Goal: Task Accomplishment & Management: Manage account settings

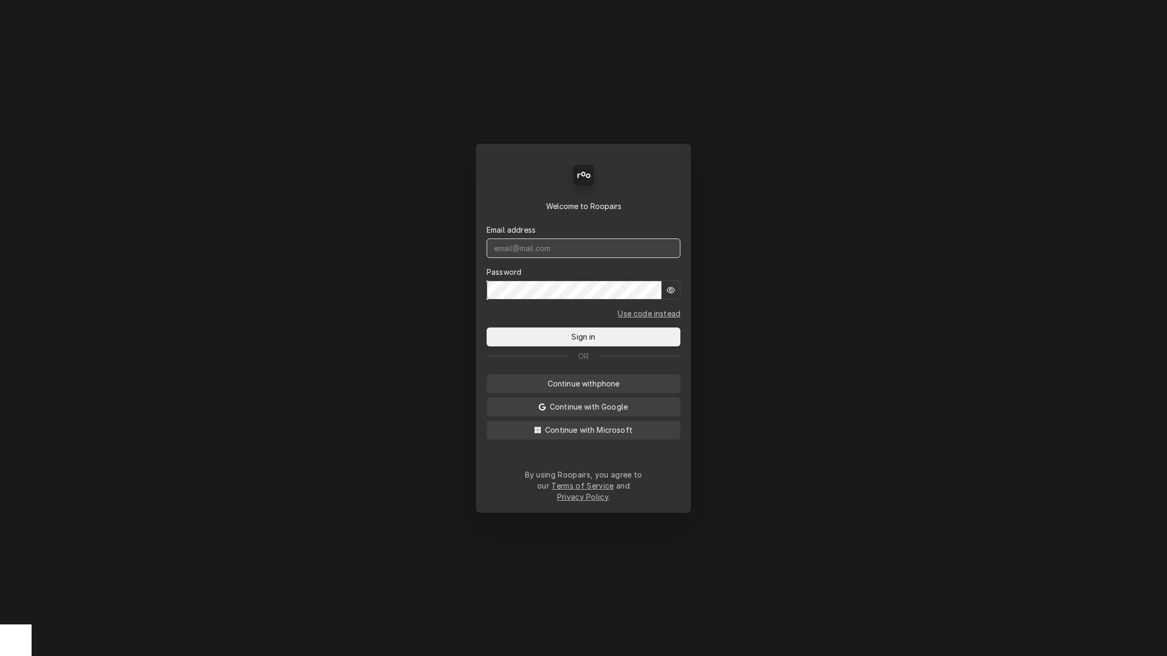
type input "gbeaver.red@gmail.com"
click at [574, 337] on span "Sign in" at bounding box center [583, 336] width 28 height 11
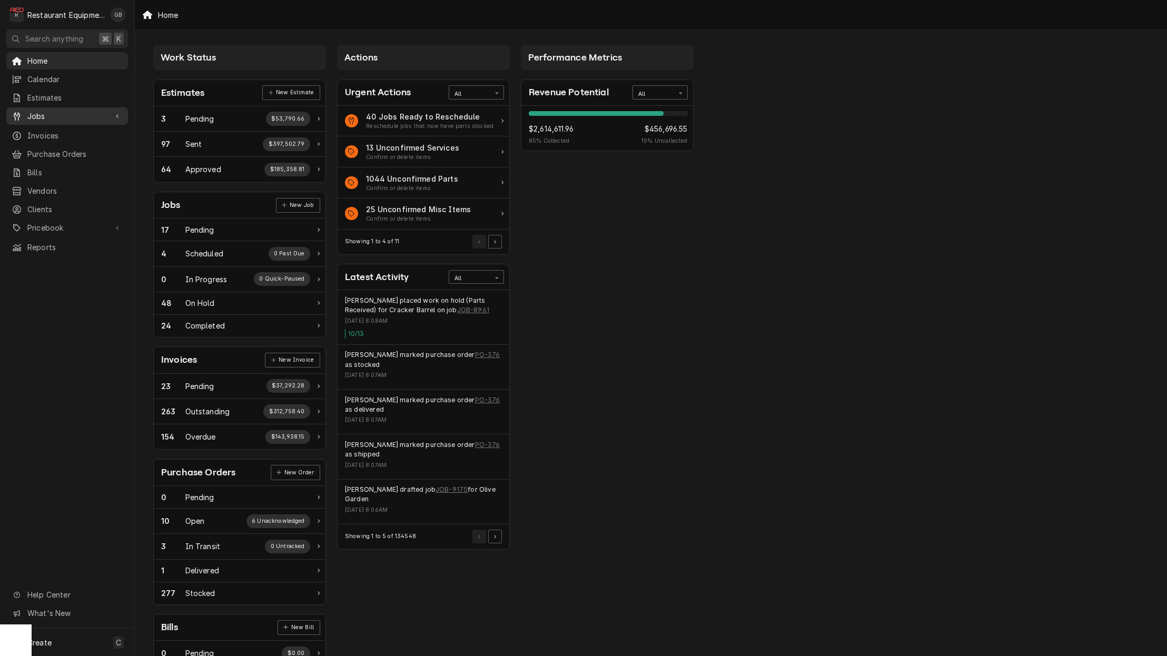
click at [45, 113] on span "Jobs" at bounding box center [67, 116] width 80 height 11
click at [45, 129] on span "Jobs" at bounding box center [74, 134] width 95 height 11
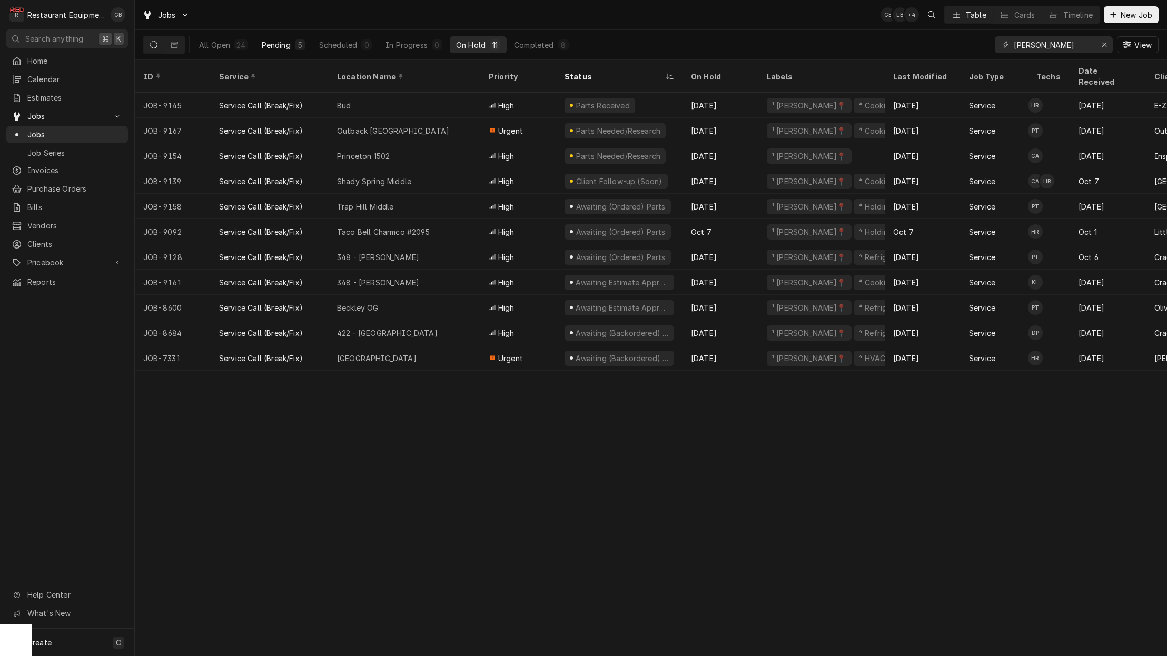
click at [297, 41] on div "5" at bounding box center [300, 45] width 6 height 11
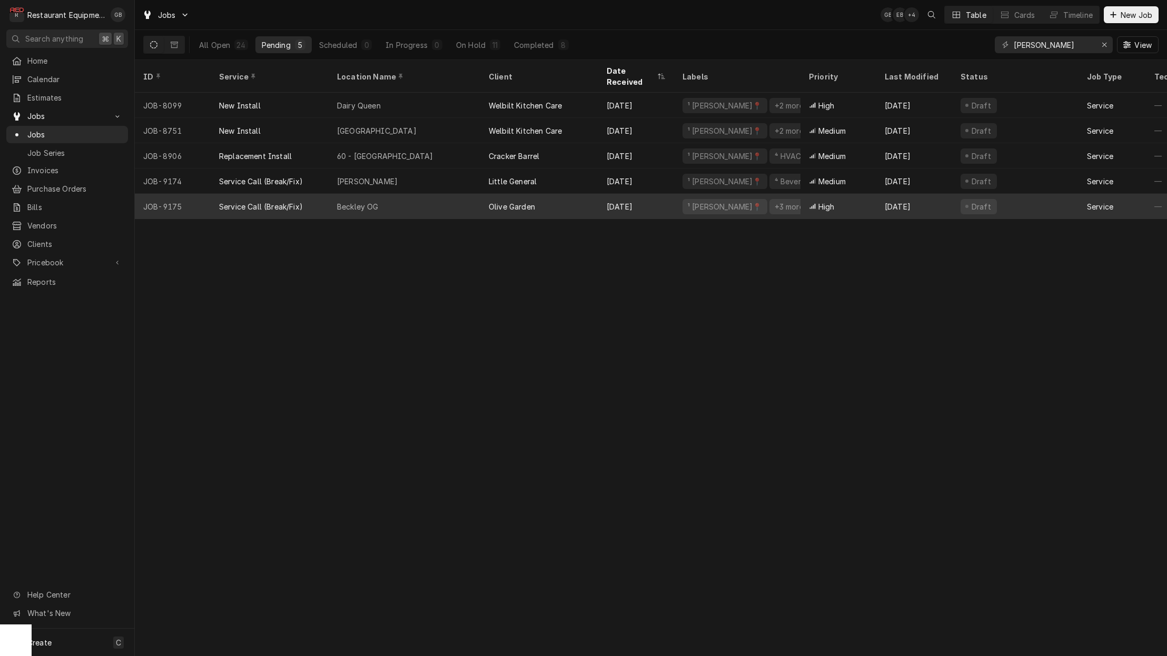
click at [437, 194] on div "Beckley OG" at bounding box center [405, 206] width 152 height 25
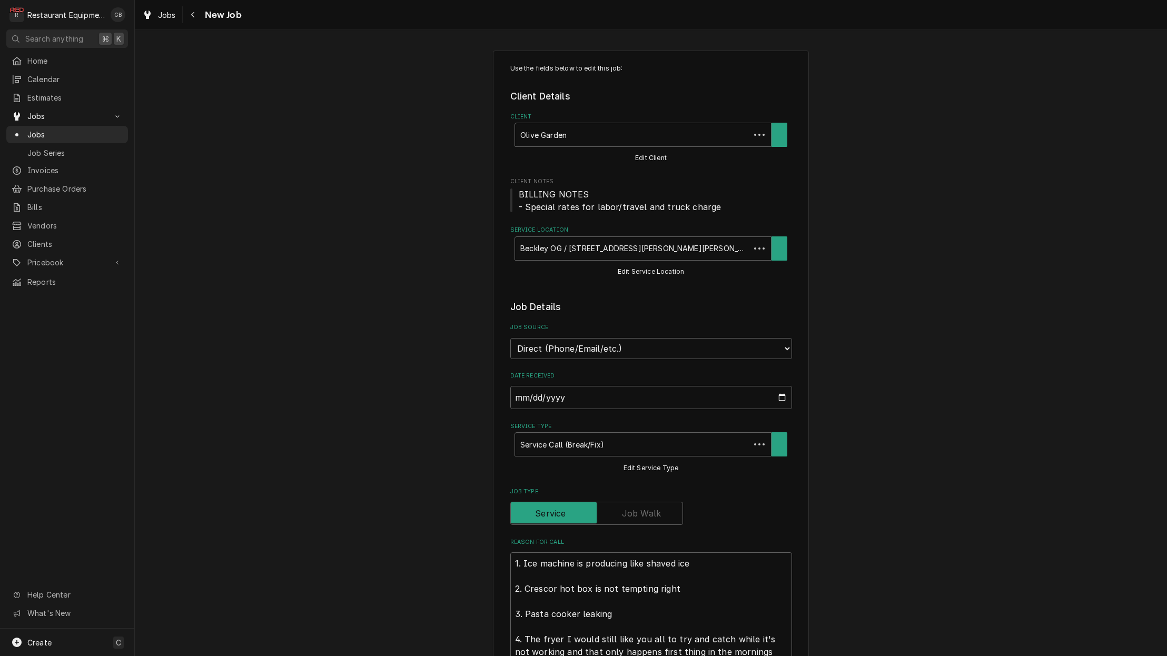
type textarea "x"
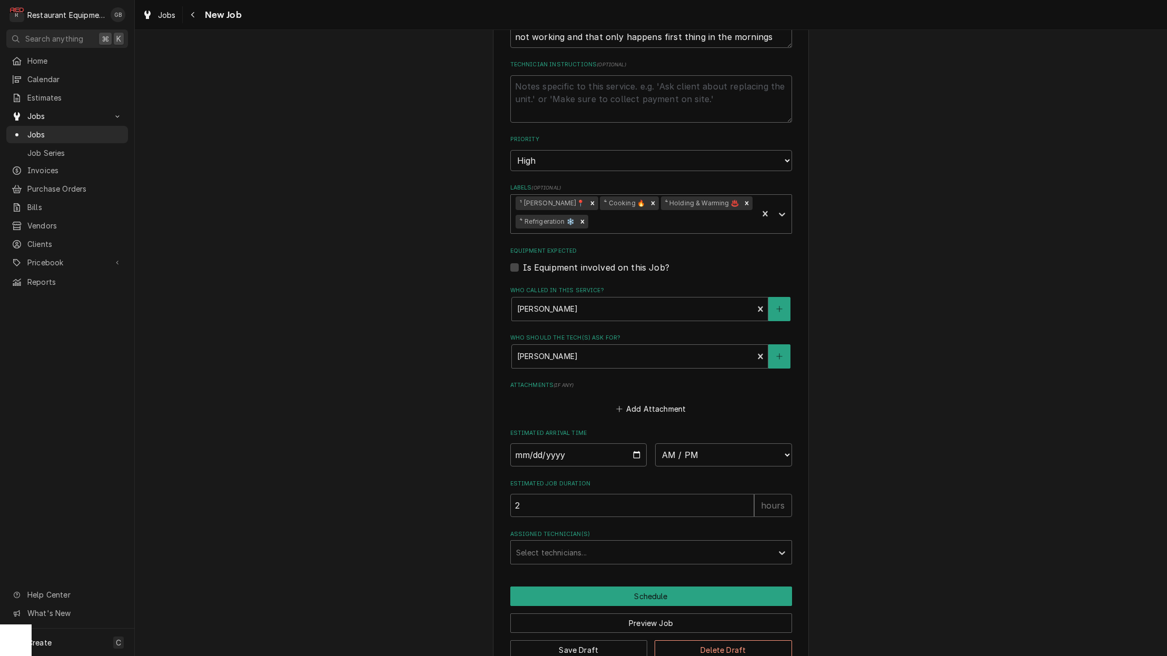
scroll to position [606, 0]
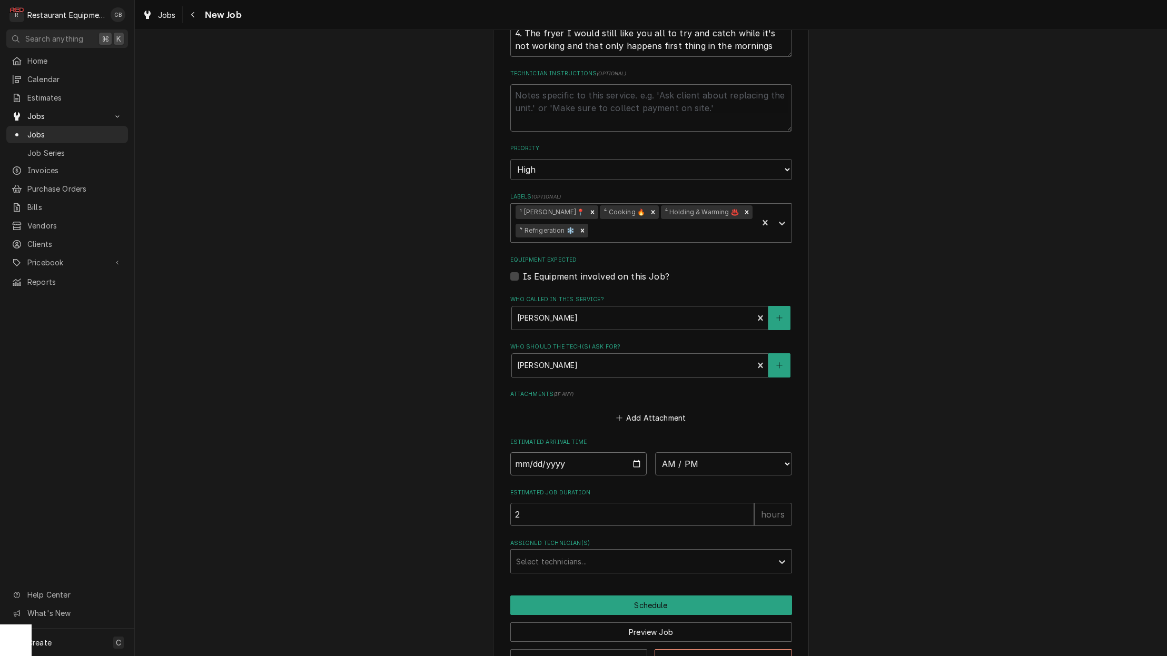
click at [536, 453] on input "Date" at bounding box center [578, 464] width 137 height 23
type input "2025-10-13"
type textarea "x"
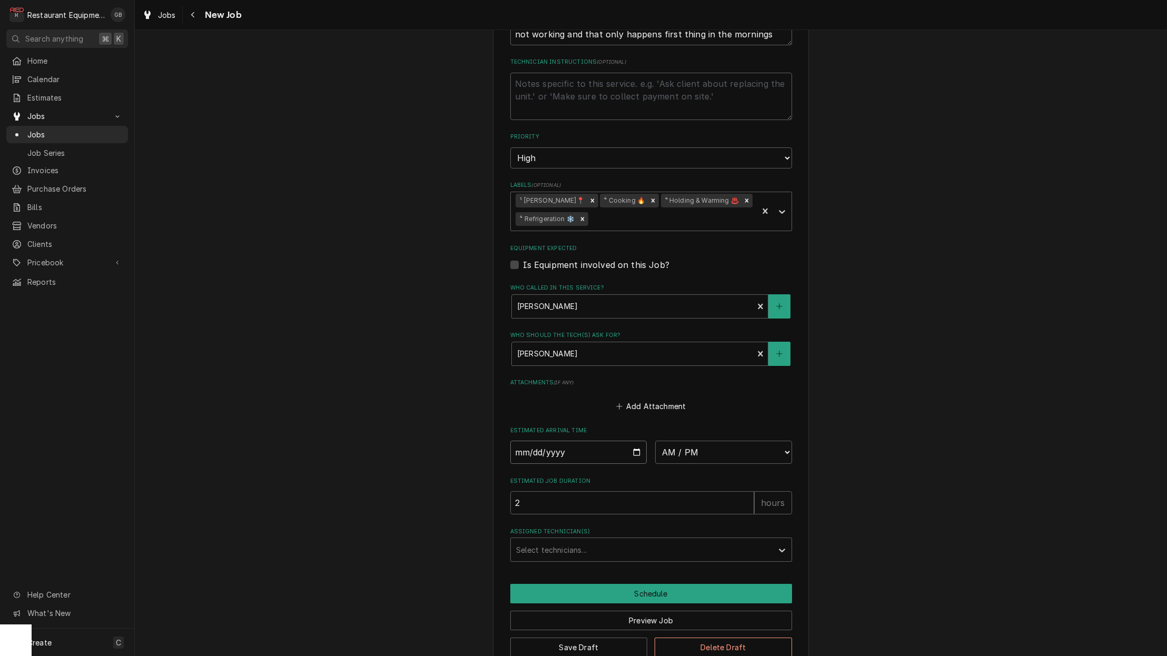
scroll to position [617, 0]
select select "08:30:00"
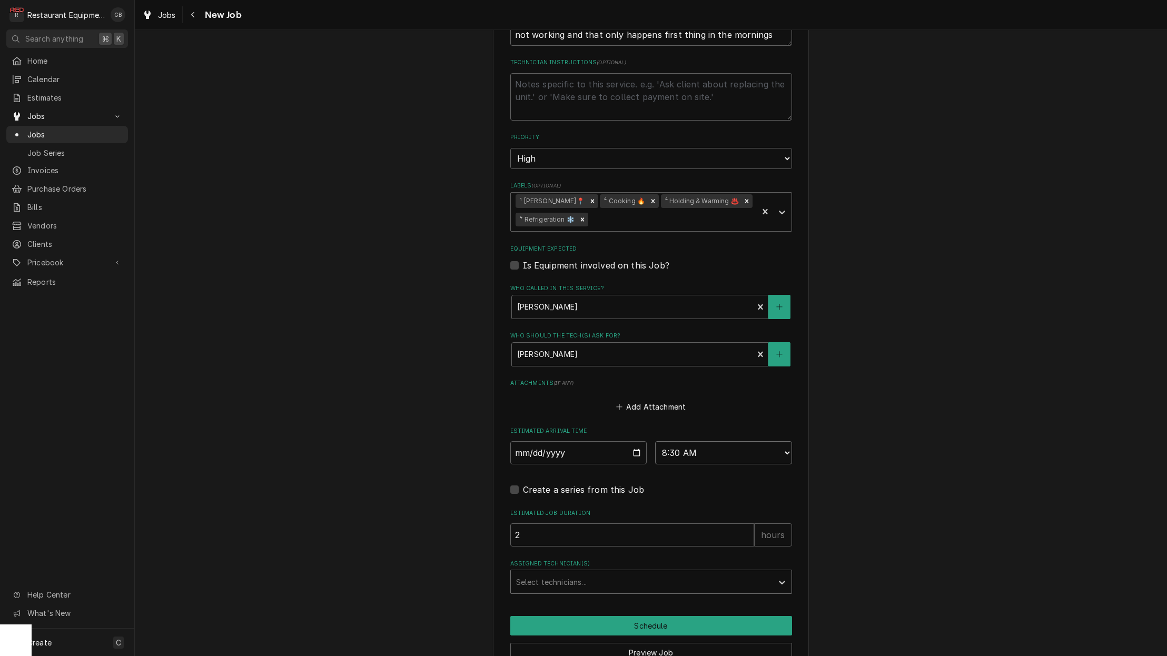
type textarea "x"
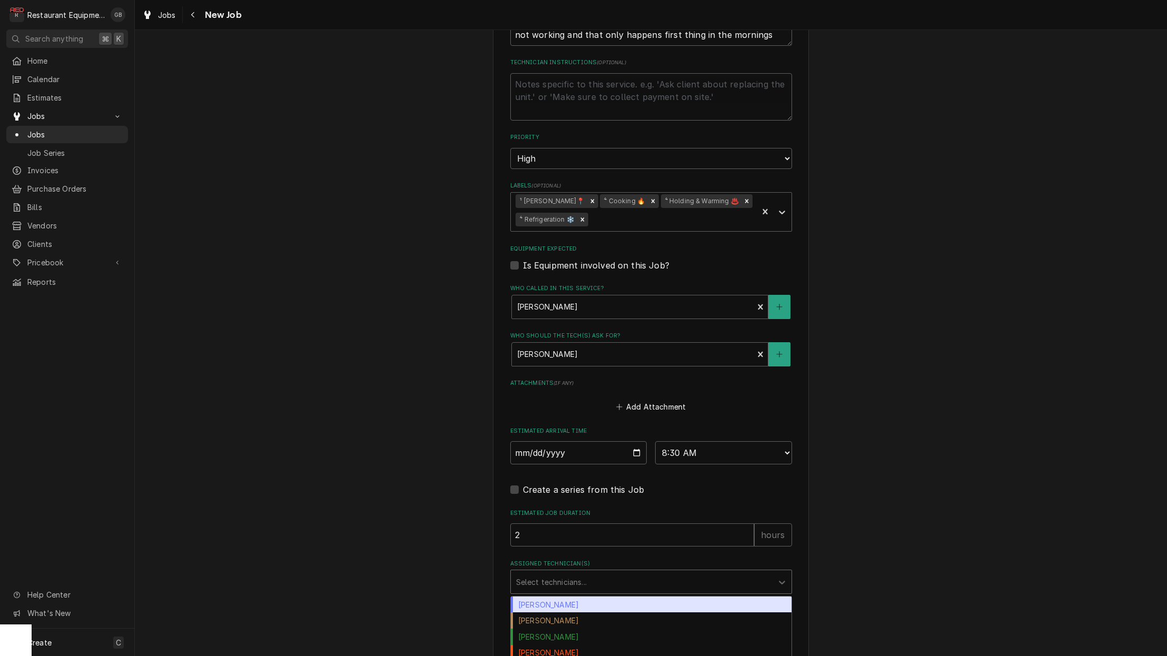
click at [595, 573] on div "Assigned Technician(s)" at bounding box center [641, 582] width 251 height 19
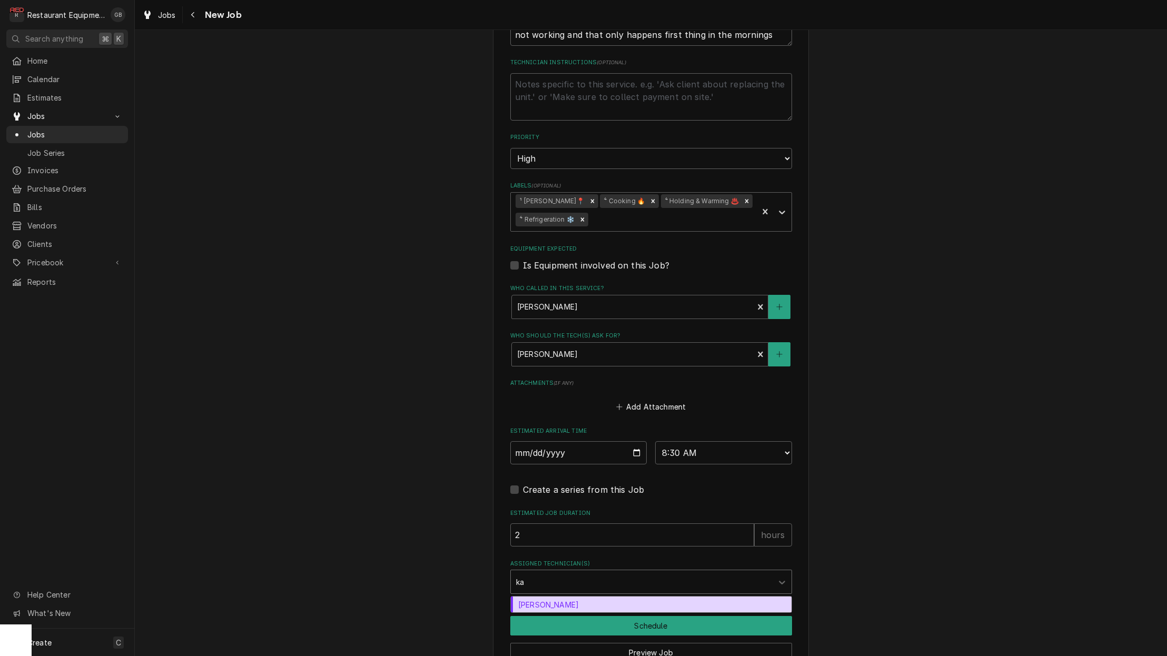
type input "kal"
click at [547, 597] on div "Kaleb Lewis" at bounding box center [651, 605] width 281 height 16
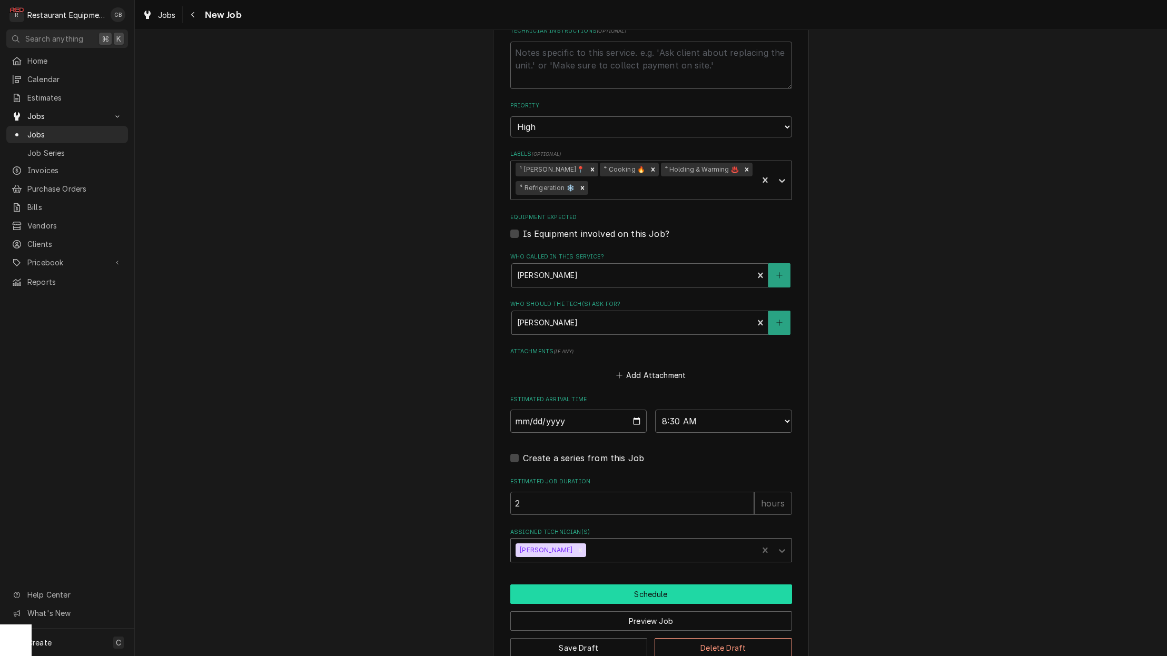
scroll to position [0, 0]
click at [644, 585] on button "Schedule" at bounding box center [651, 594] width 282 height 19
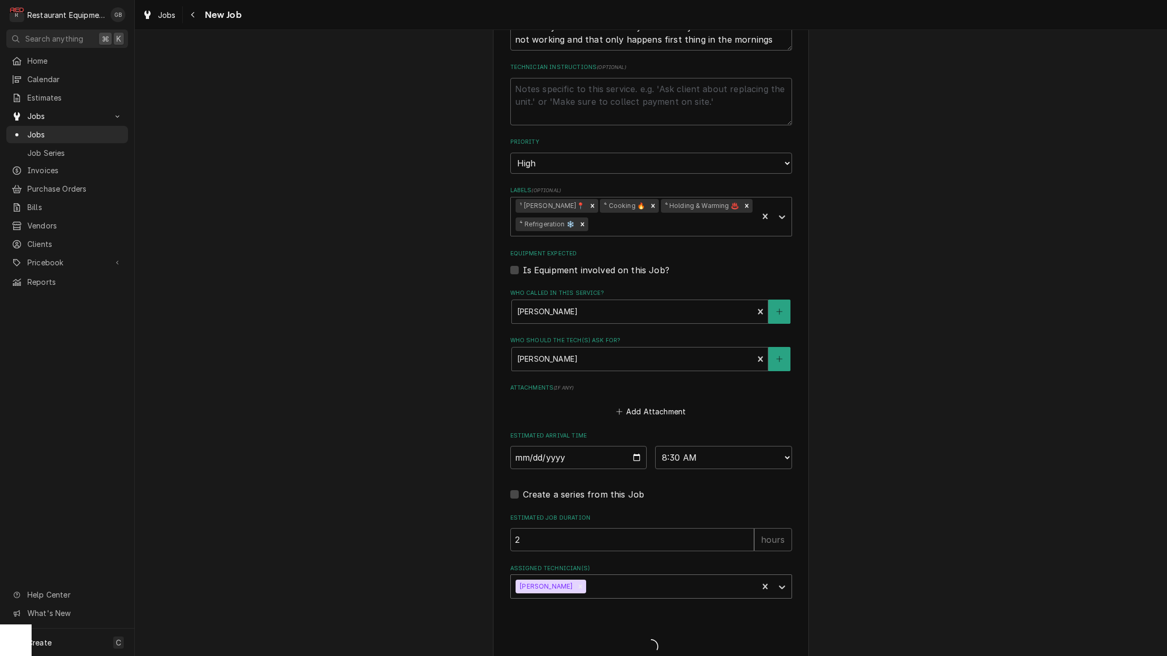
type textarea "x"
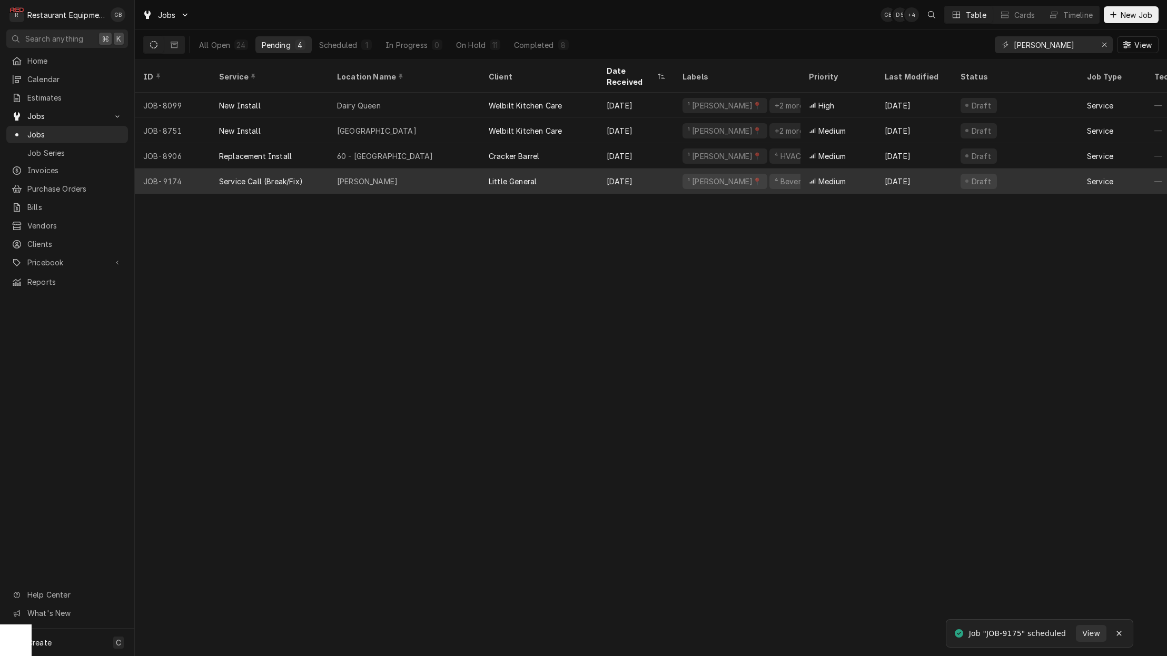
click at [400, 169] on div "[PERSON_NAME]" at bounding box center [405, 181] width 152 height 25
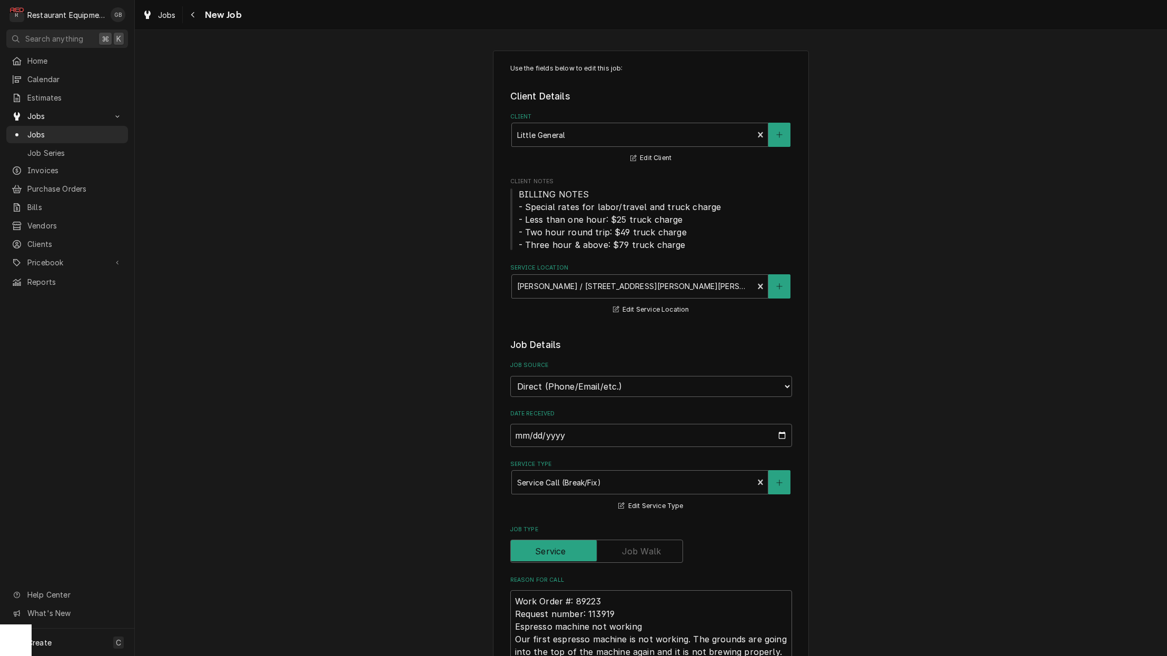
type textarea "x"
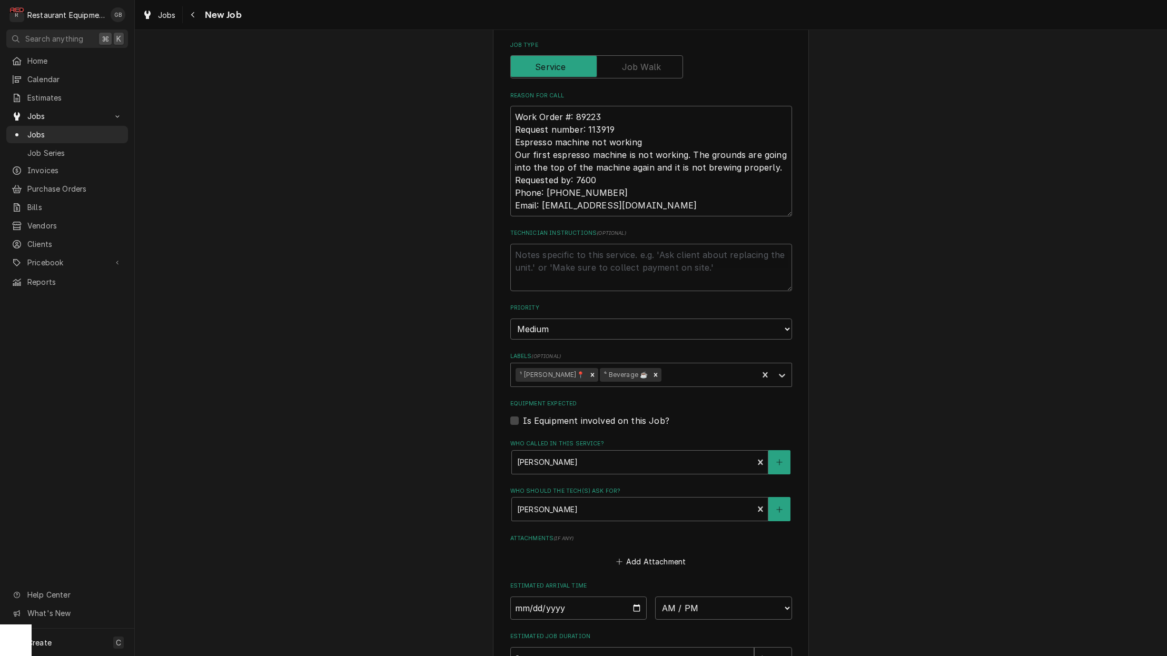
scroll to position [487, 0]
click at [536, 595] on input "Date" at bounding box center [578, 606] width 137 height 23
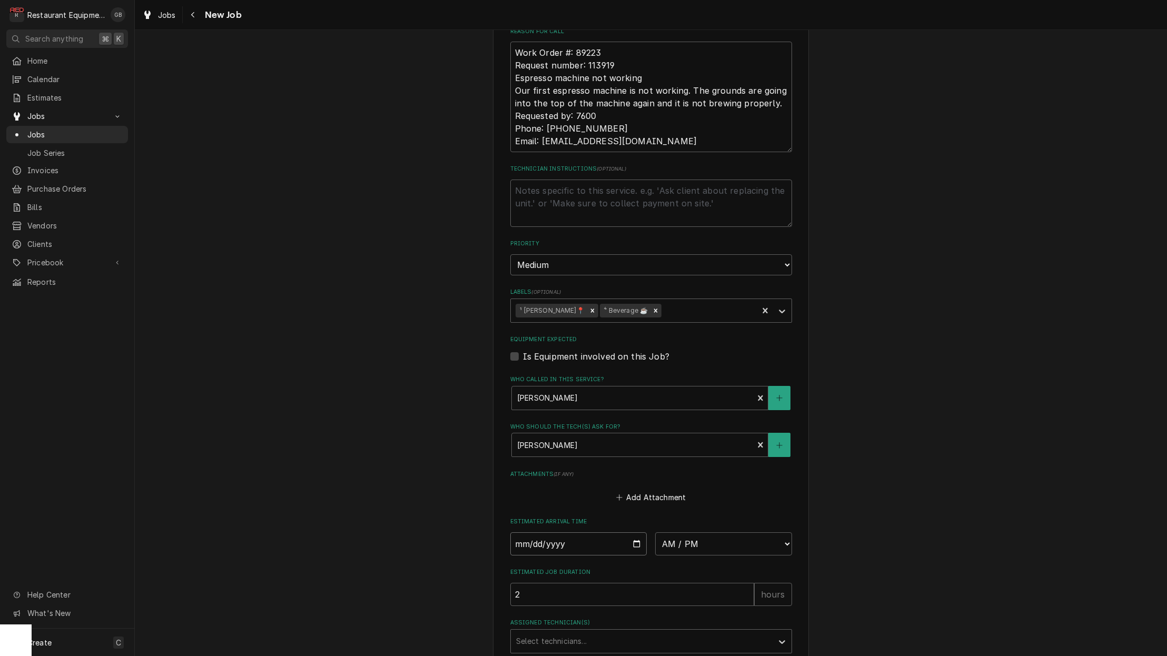
scroll to position [552, 0]
click at [555, 530] on input "Date" at bounding box center [578, 541] width 137 height 23
type input "2025-10-13"
type textarea "x"
select select "08:30:00"
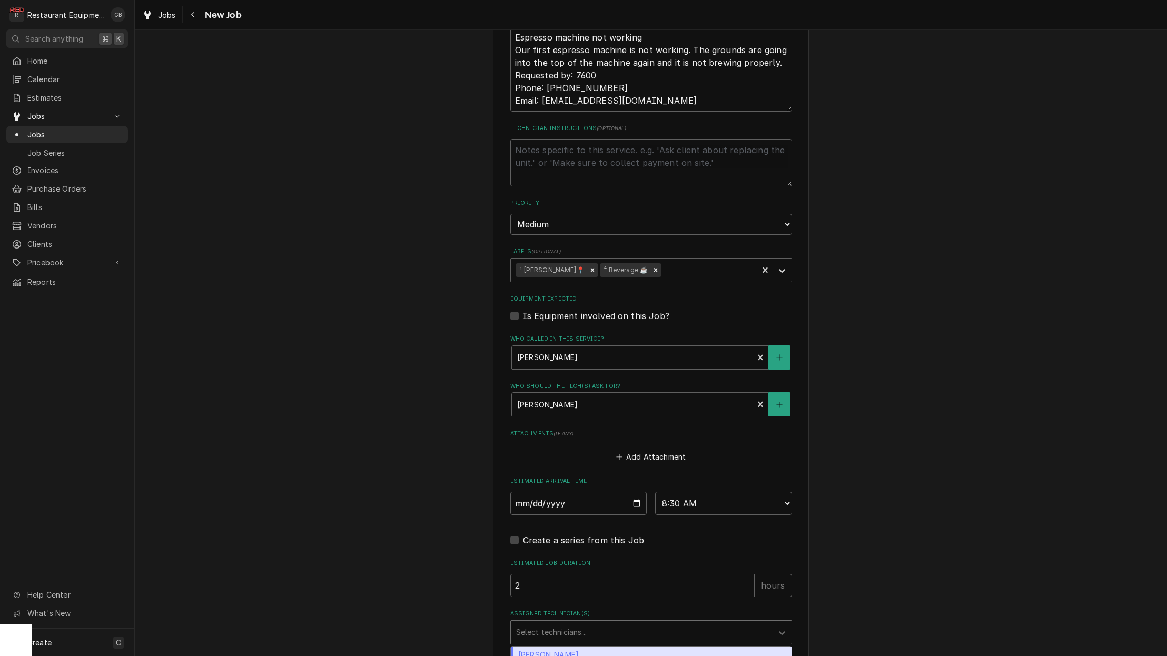
click at [682, 623] on div "Assigned Technician(s)" at bounding box center [641, 632] width 251 height 19
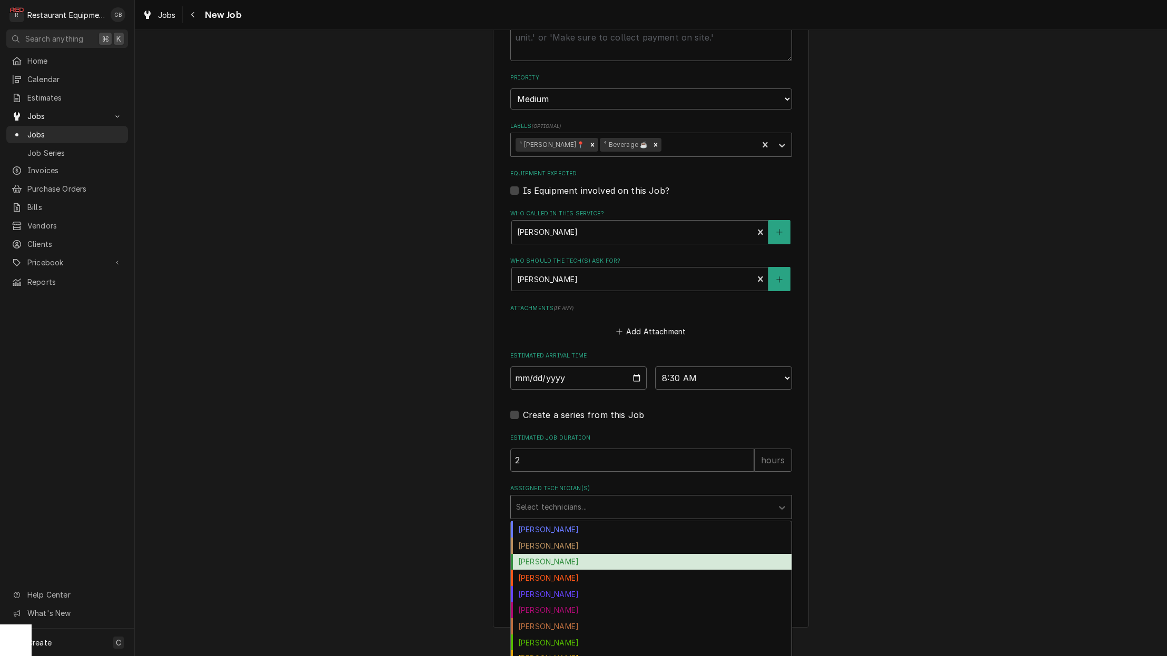
scroll to position [0, 0]
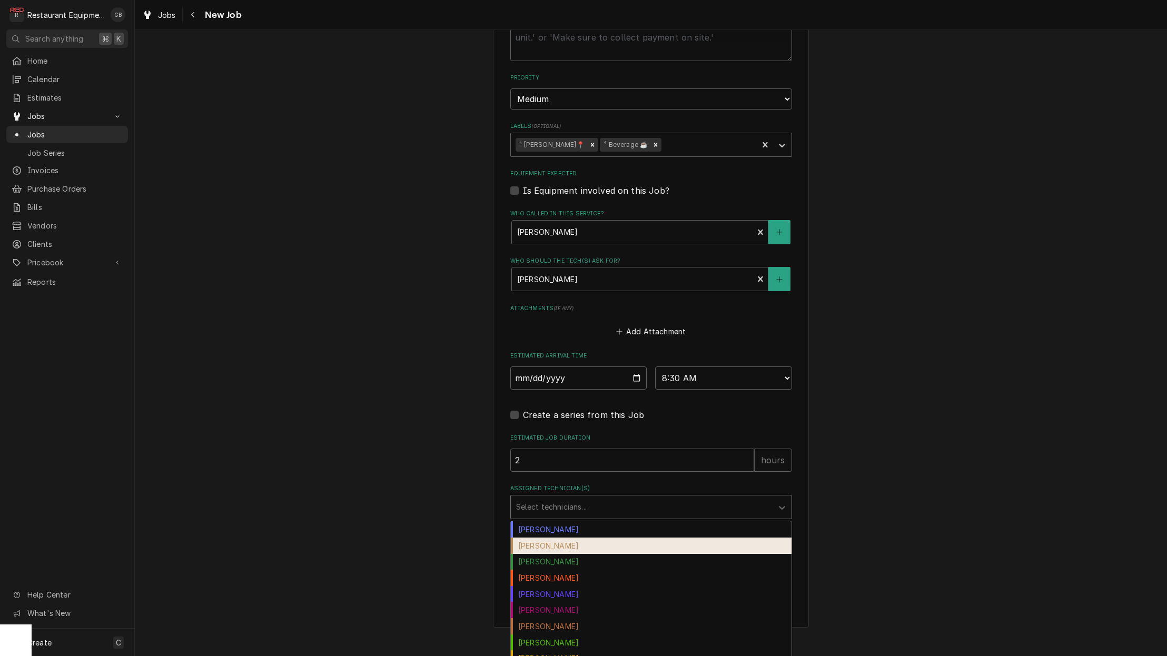
click at [569, 538] on div "[PERSON_NAME]" at bounding box center [651, 546] width 281 height 16
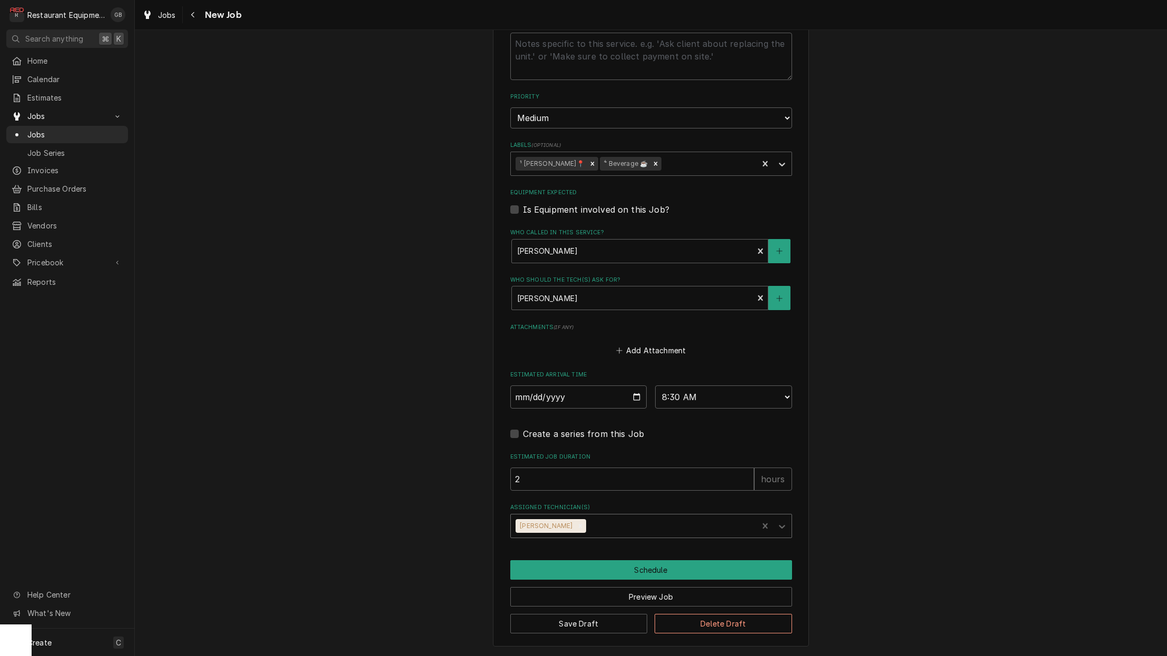
scroll to position [672, 0]
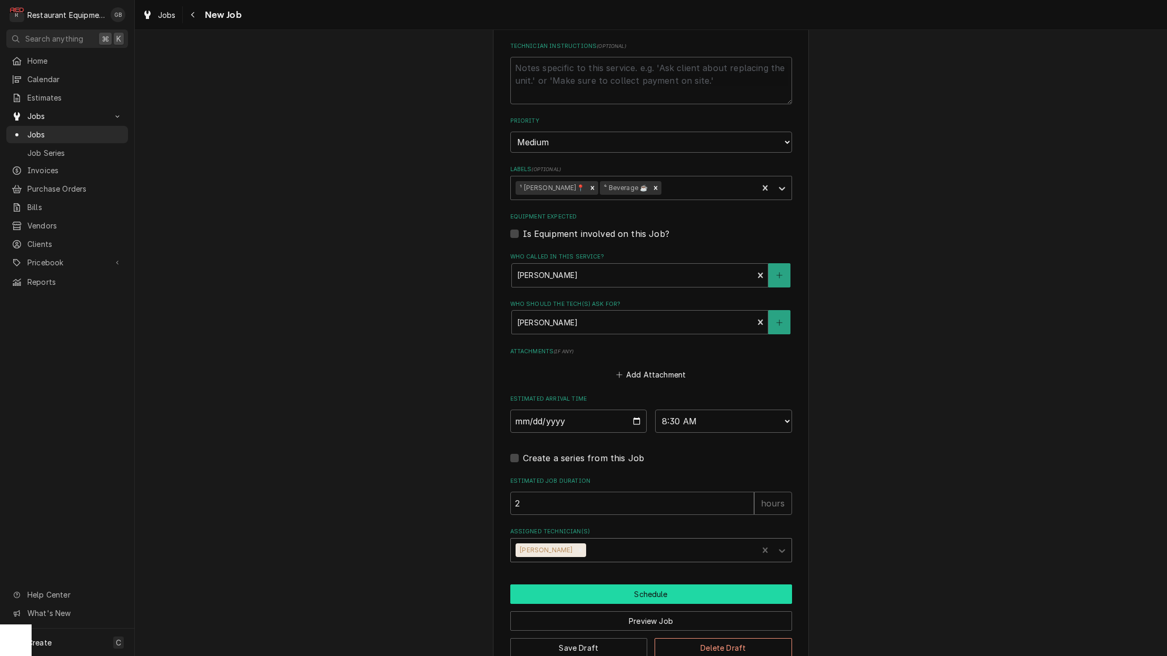
click at [631, 585] on button "Schedule" at bounding box center [651, 594] width 282 height 19
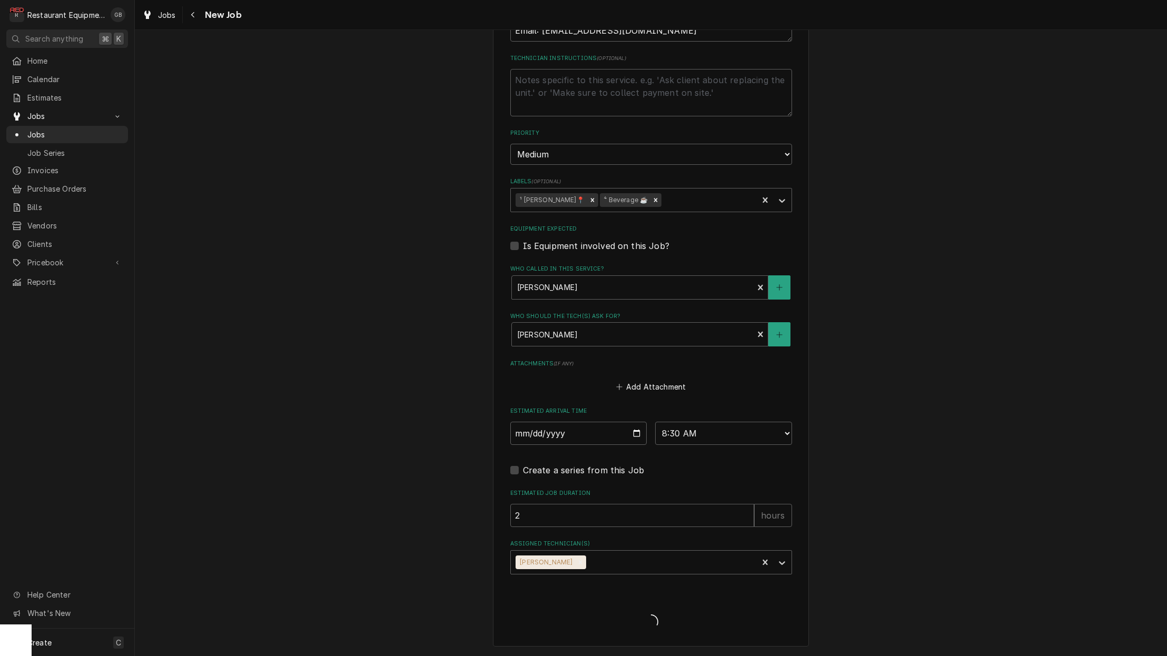
type textarea "x"
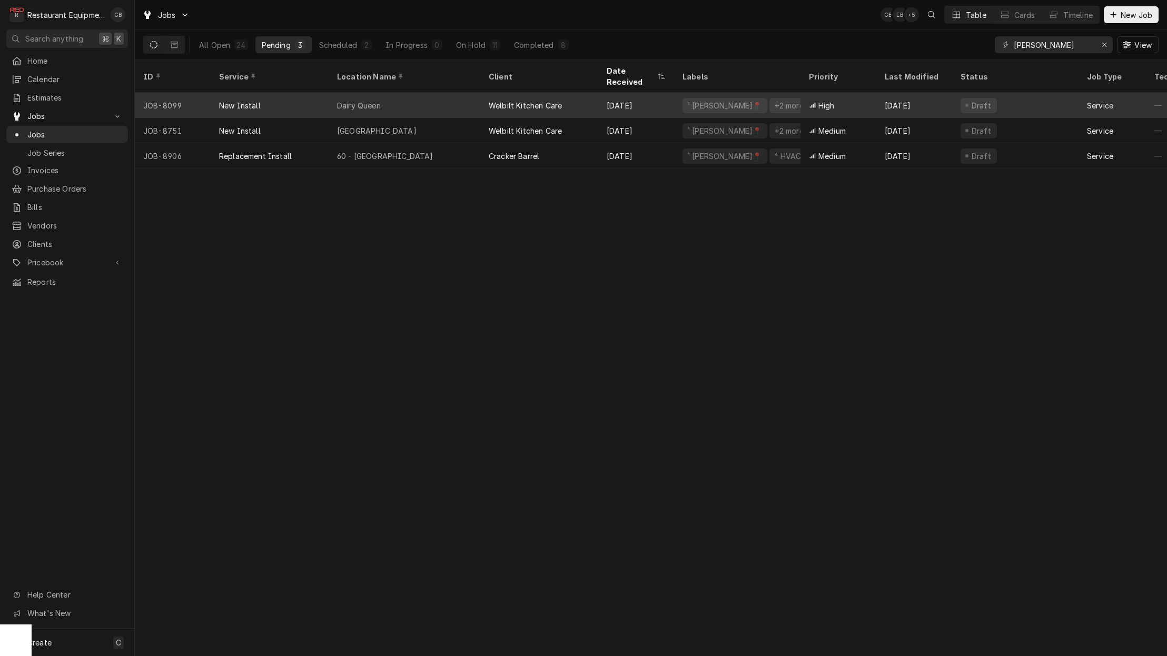
click at [394, 93] on div "Dairy Queen" at bounding box center [405, 105] width 152 height 25
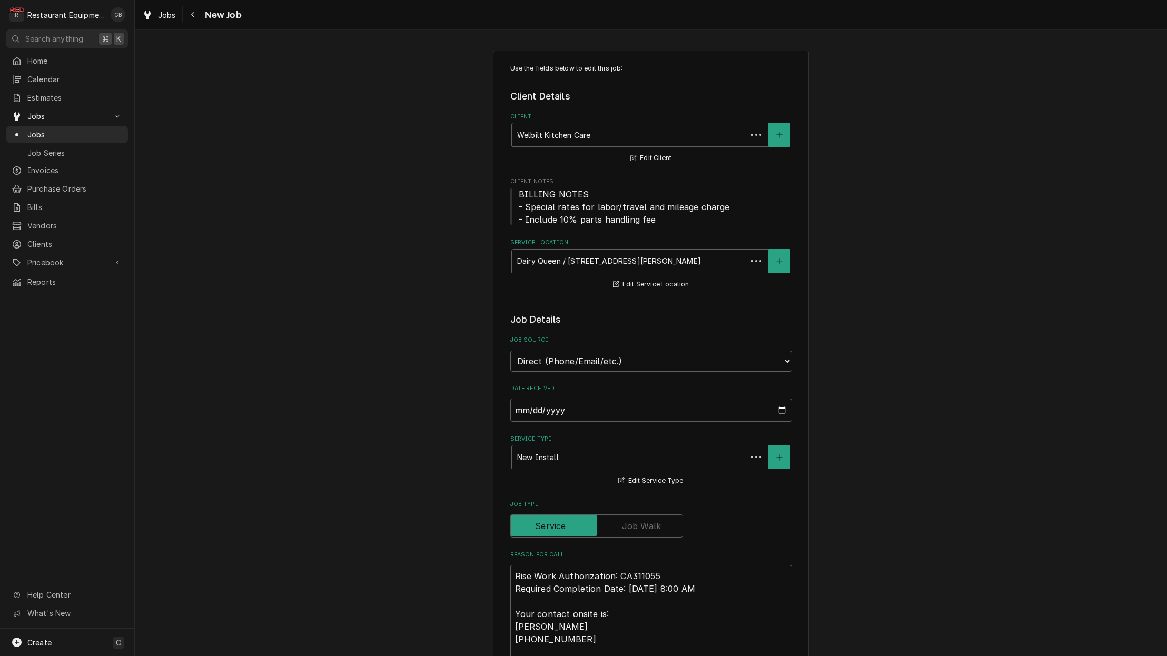
type textarea "x"
click at [191, 14] on icon "Navigate back" at bounding box center [193, 14] width 5 height 7
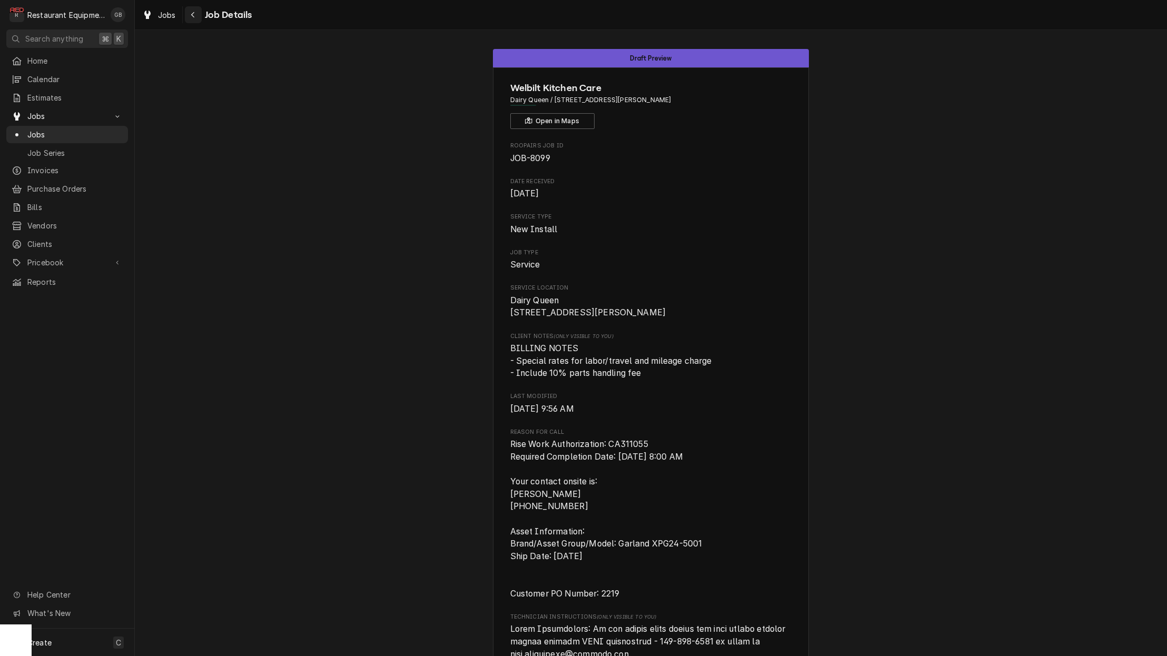
click at [189, 14] on div "Navigate back" at bounding box center [193, 14] width 11 height 11
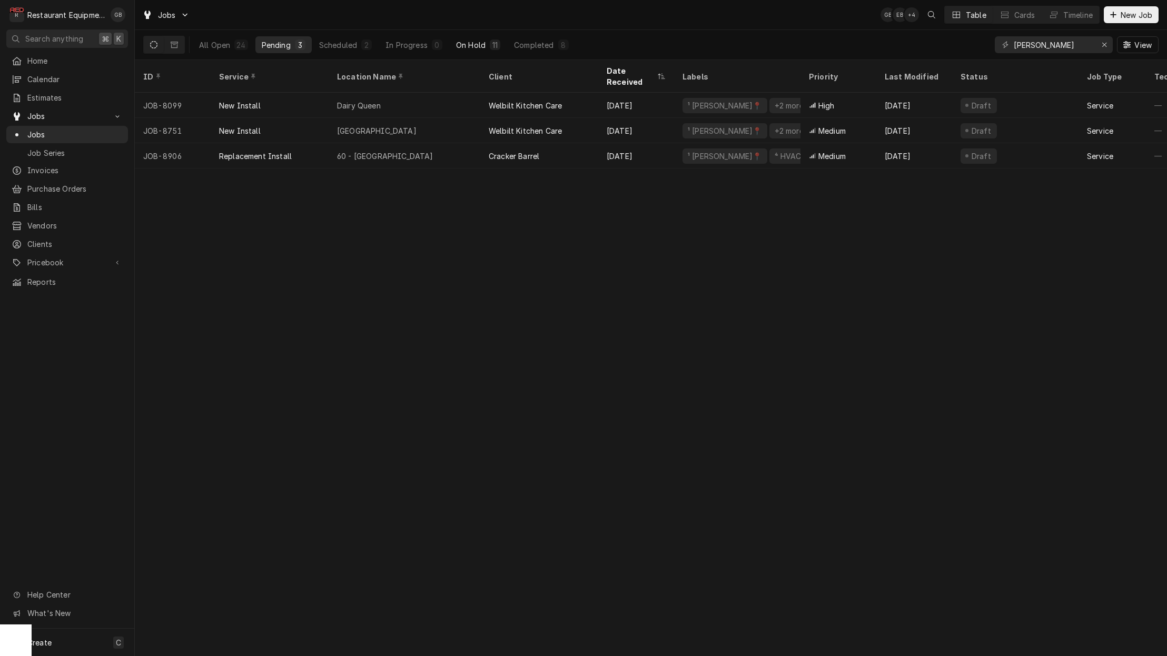
click at [471, 45] on div "On Hold" at bounding box center [471, 45] width 30 height 11
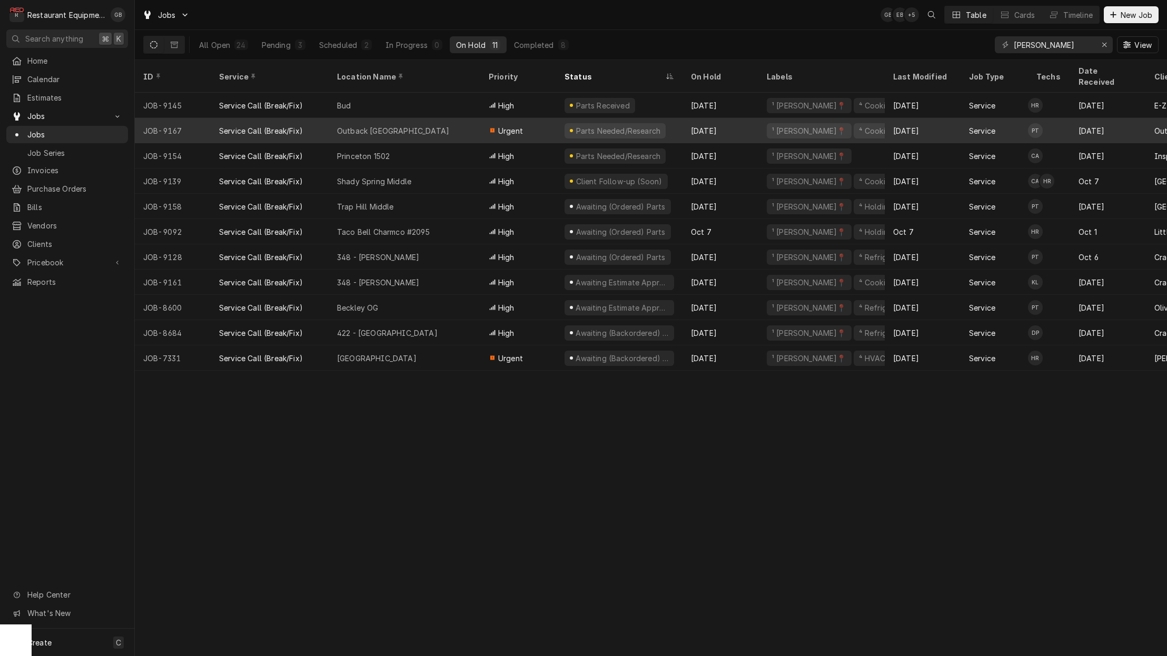
click at [425, 118] on div "Outback Princeton" at bounding box center [405, 130] width 152 height 25
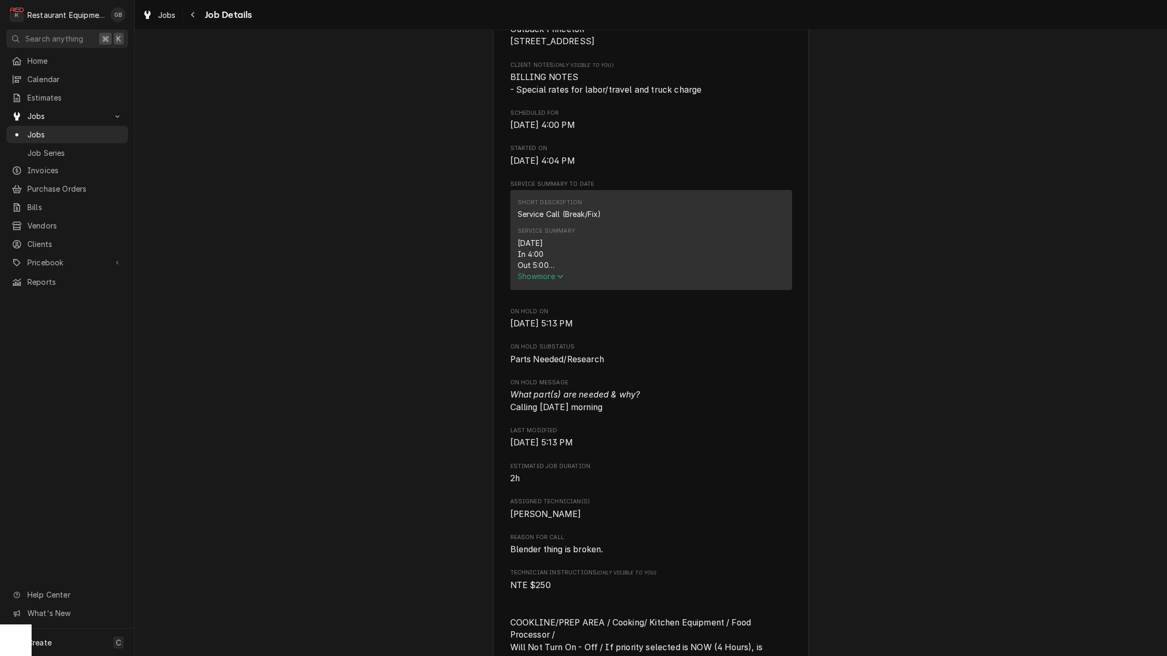
scroll to position [273, 0]
click at [544, 279] on span "Show more" at bounding box center [541, 274] width 46 height 9
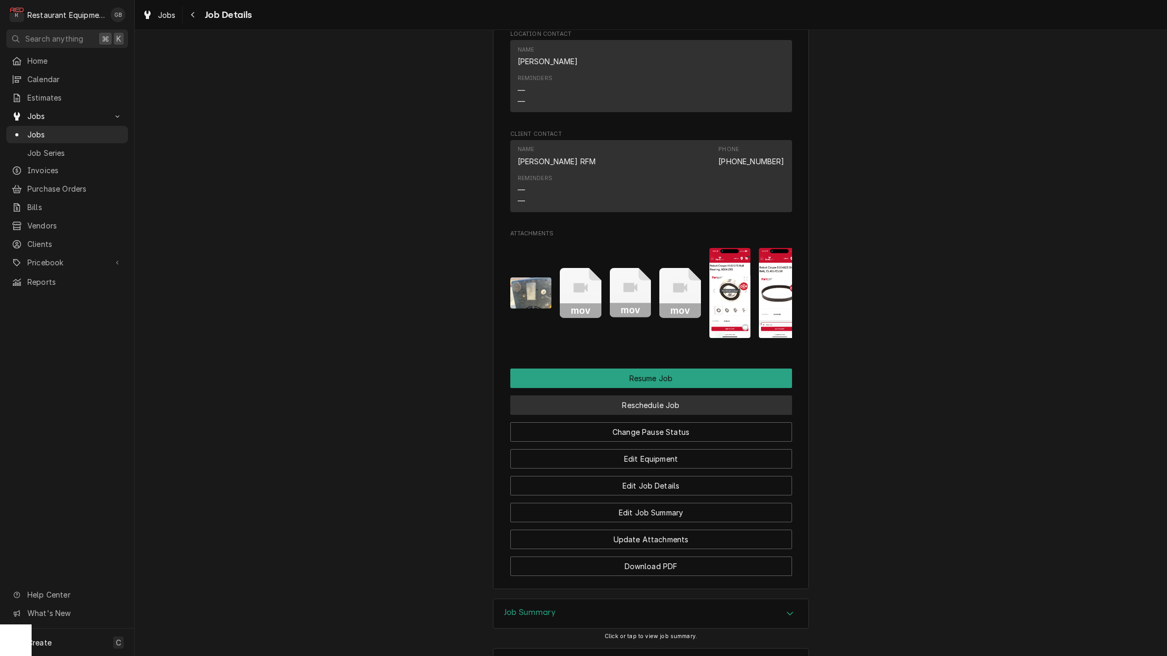
scroll to position [1241, 0]
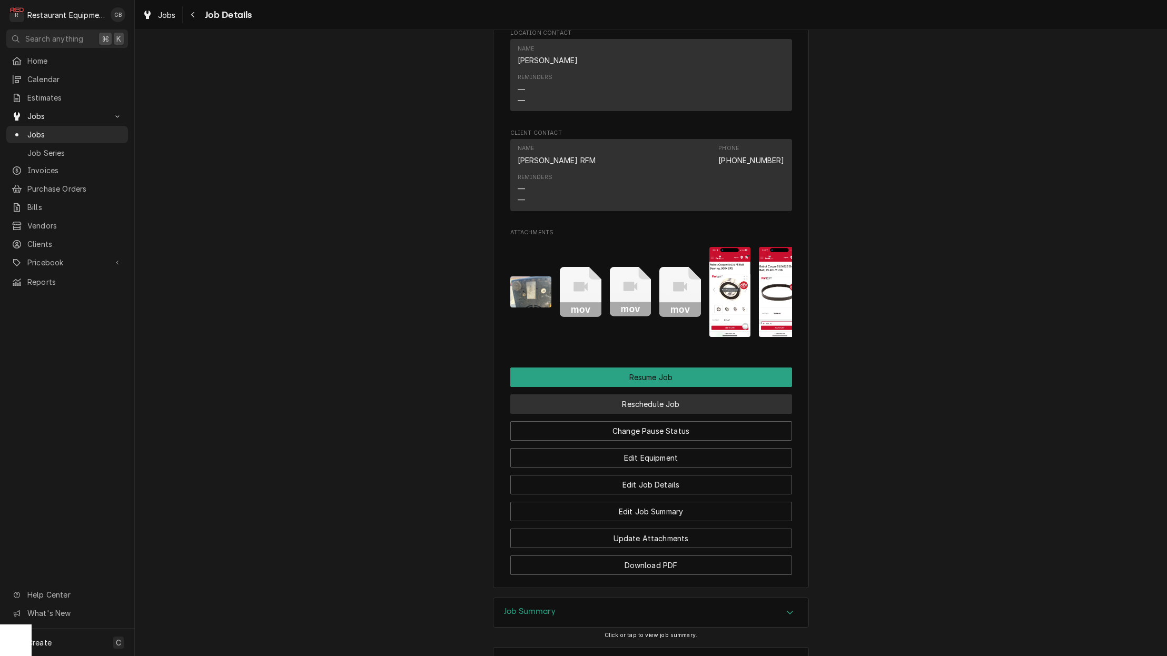
click at [667, 396] on button "Reschedule Job" at bounding box center [651, 404] width 282 height 19
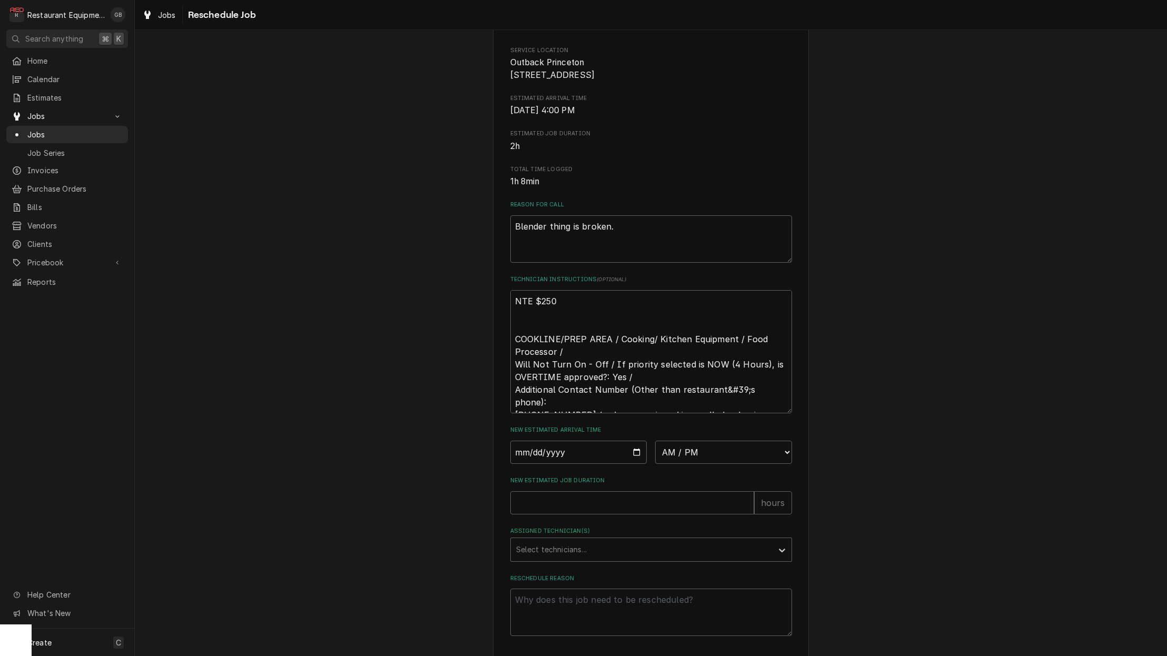
scroll to position [186, 0]
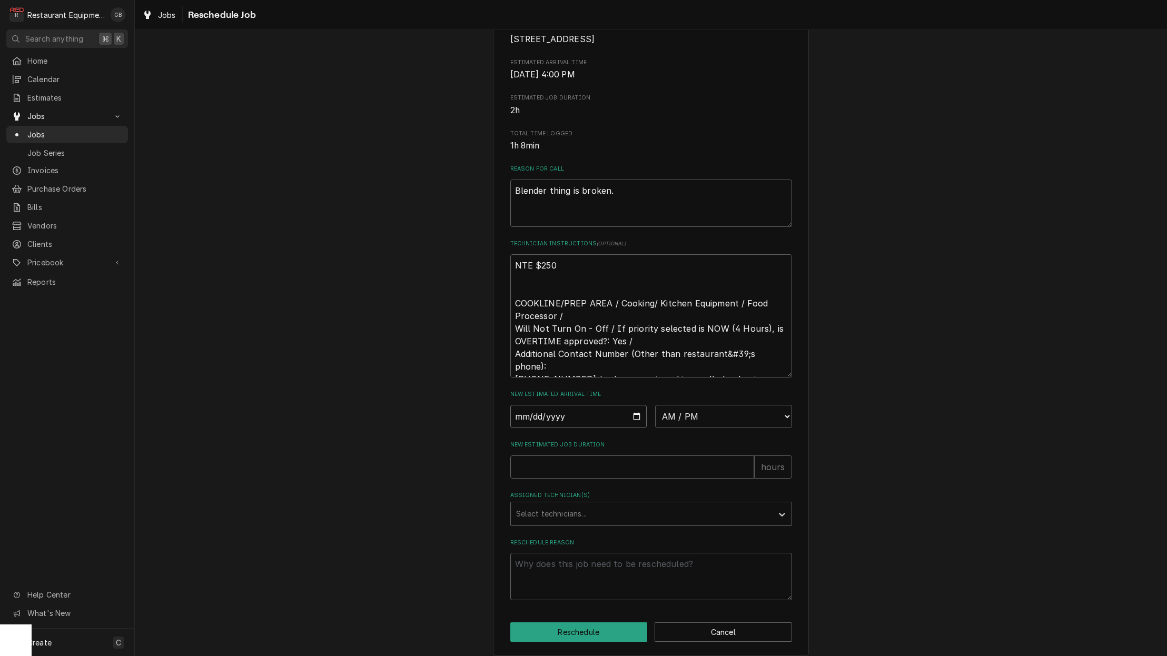
click at [543, 417] on input "Date" at bounding box center [578, 416] width 137 height 23
type input "2025-10-13"
type textarea "x"
select select "08:30:00"
click at [632, 469] on input "New Estimated Job Duration" at bounding box center [632, 467] width 244 height 23
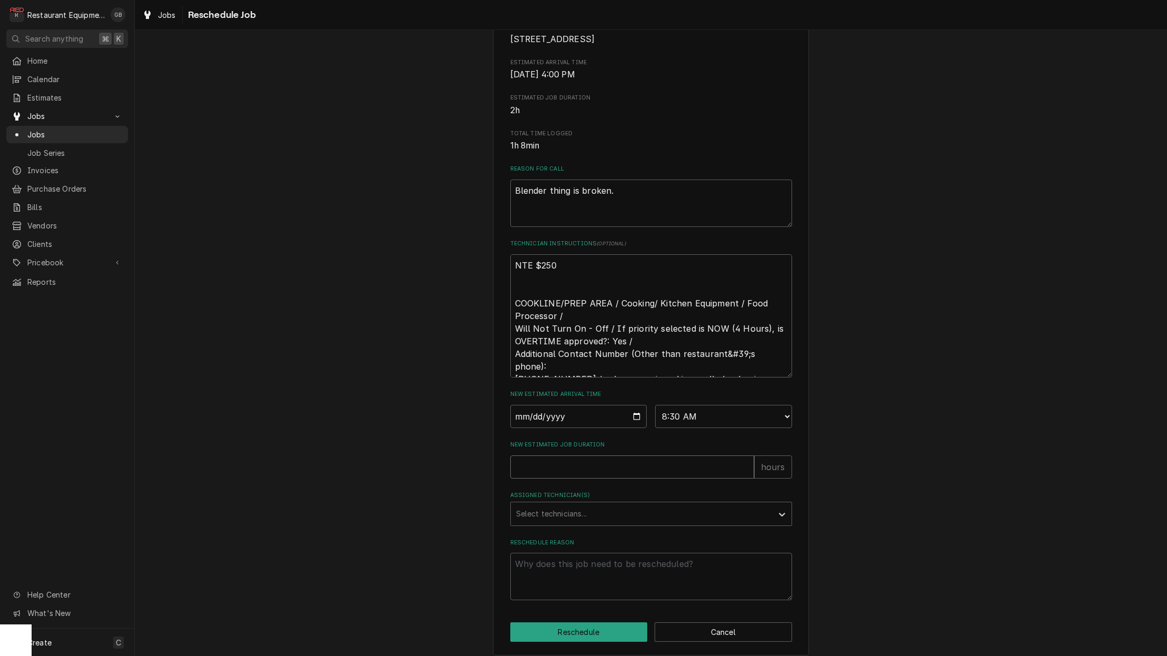
type textarea "x"
type input "2"
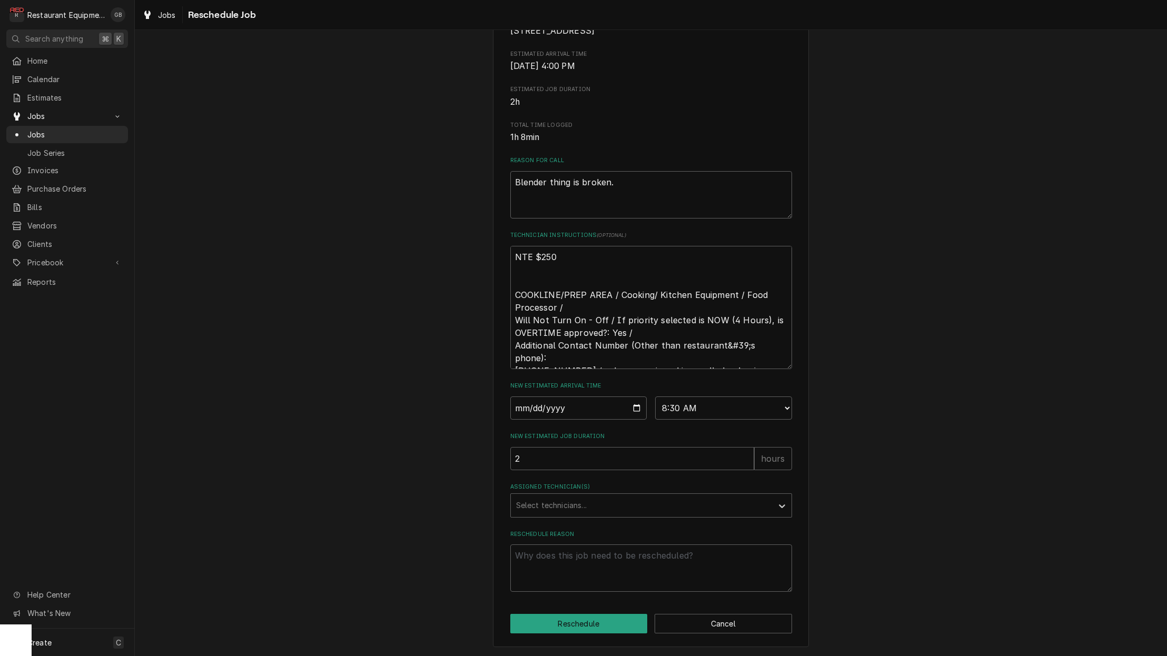
scroll to position [199, 0]
select select "09:15:00"
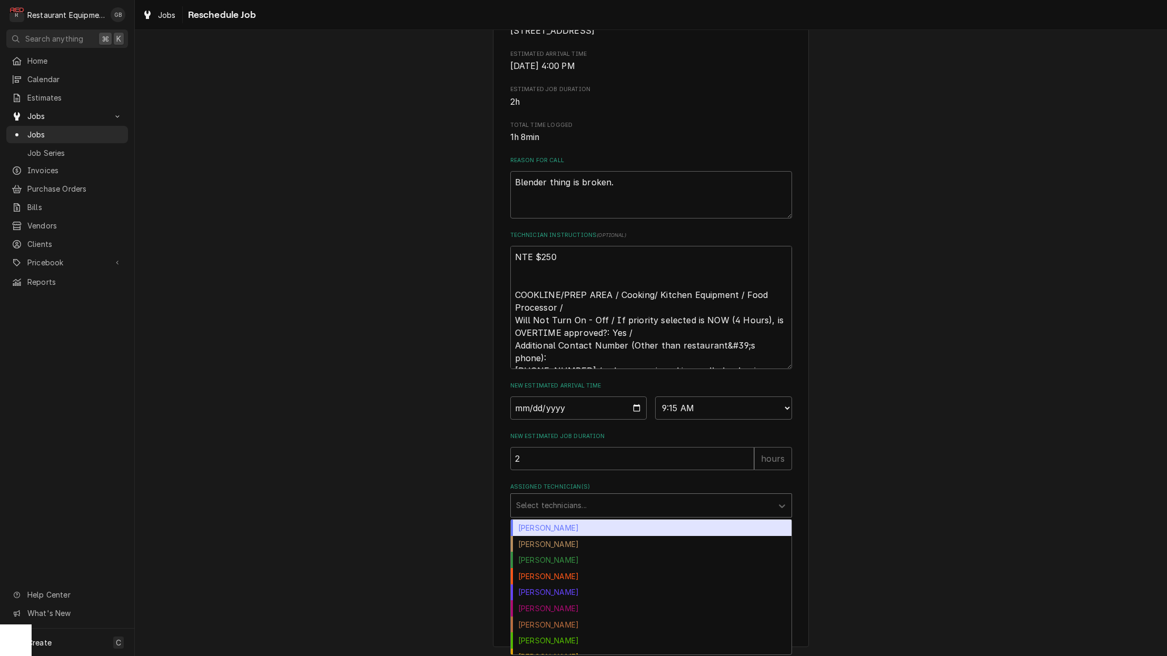
click at [695, 502] on div "Assigned Technician(s)" at bounding box center [641, 505] width 251 height 19
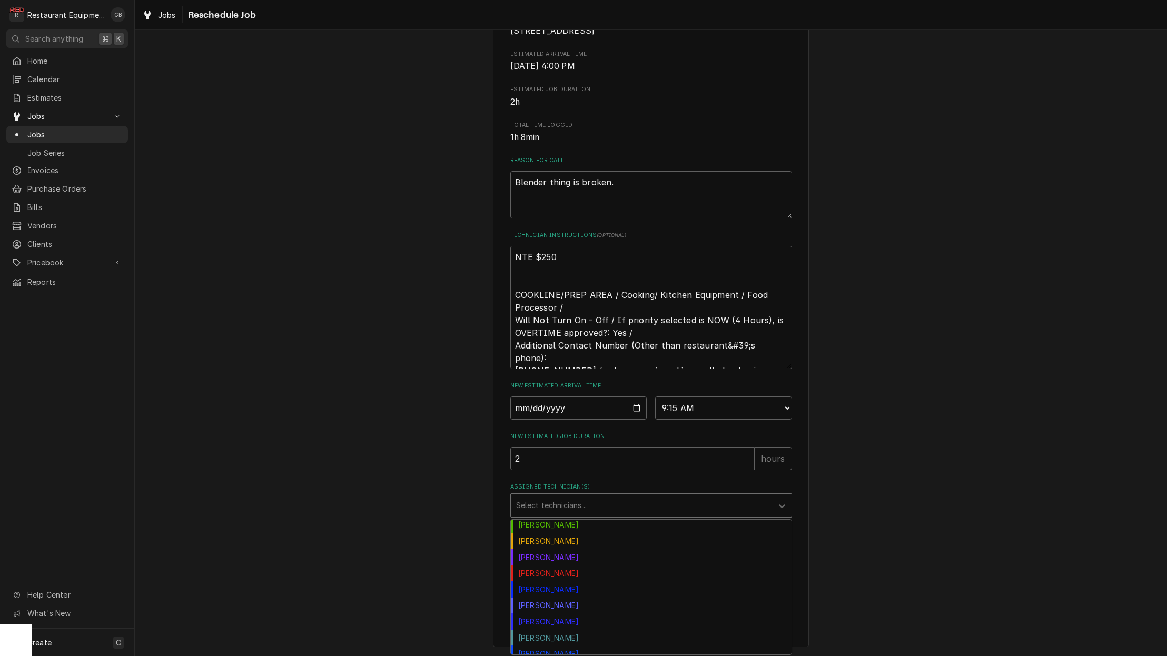
scroll to position [140, 0]
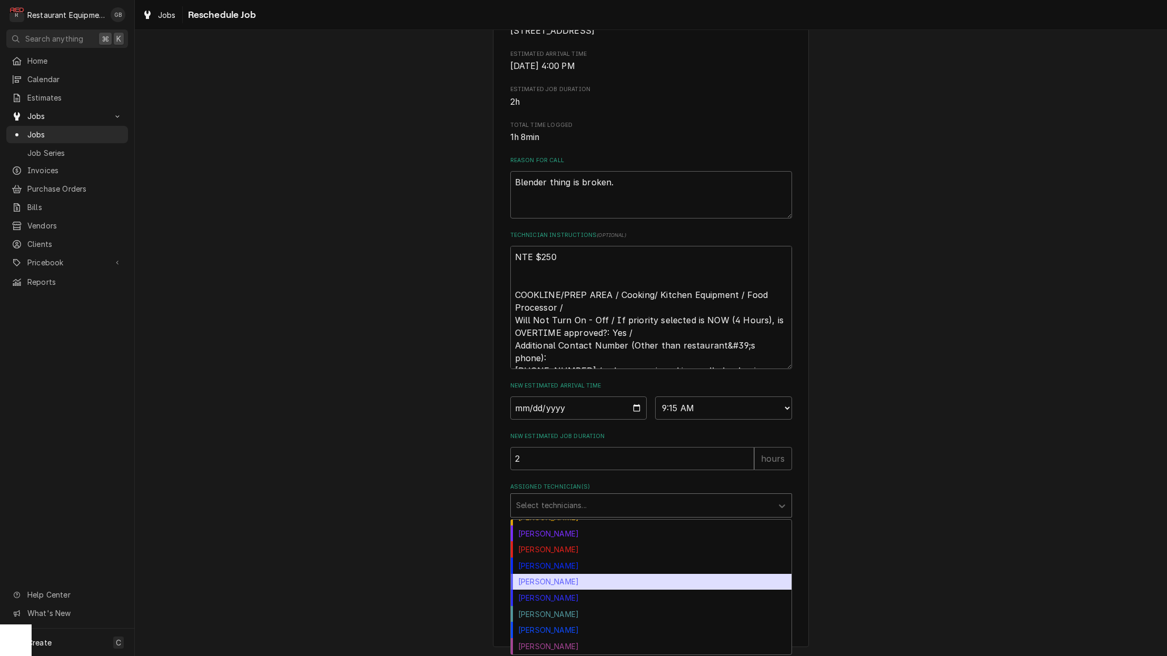
click at [579, 583] on div "Paxton Turner" at bounding box center [651, 582] width 281 height 16
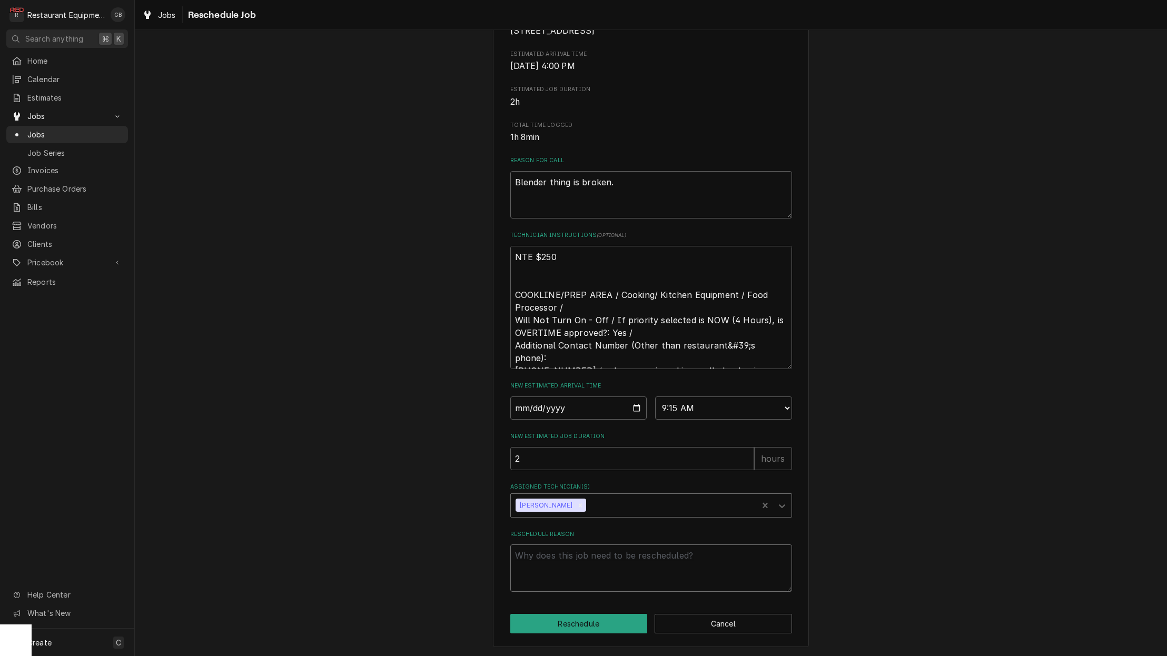
click at [585, 583] on textarea "Reschedule Reason" at bounding box center [651, 568] width 282 height 47
type textarea "x"
type textarea "p"
type textarea "x"
type textarea "pa"
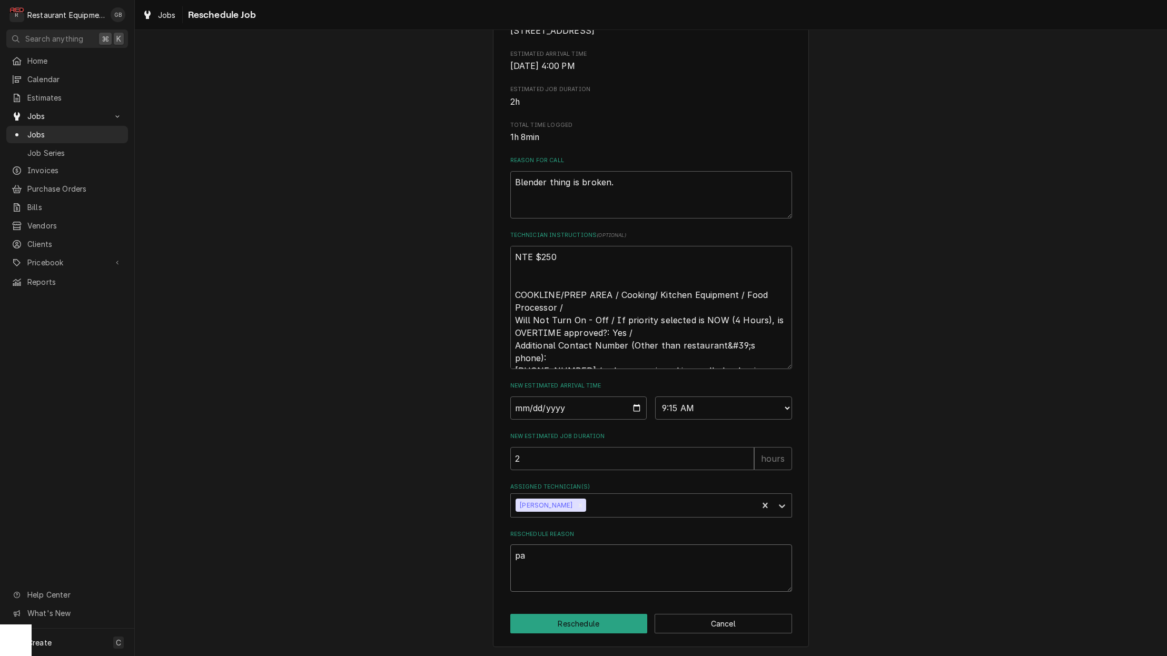
type textarea "x"
type textarea "par"
type textarea "x"
type textarea "part"
type textarea "x"
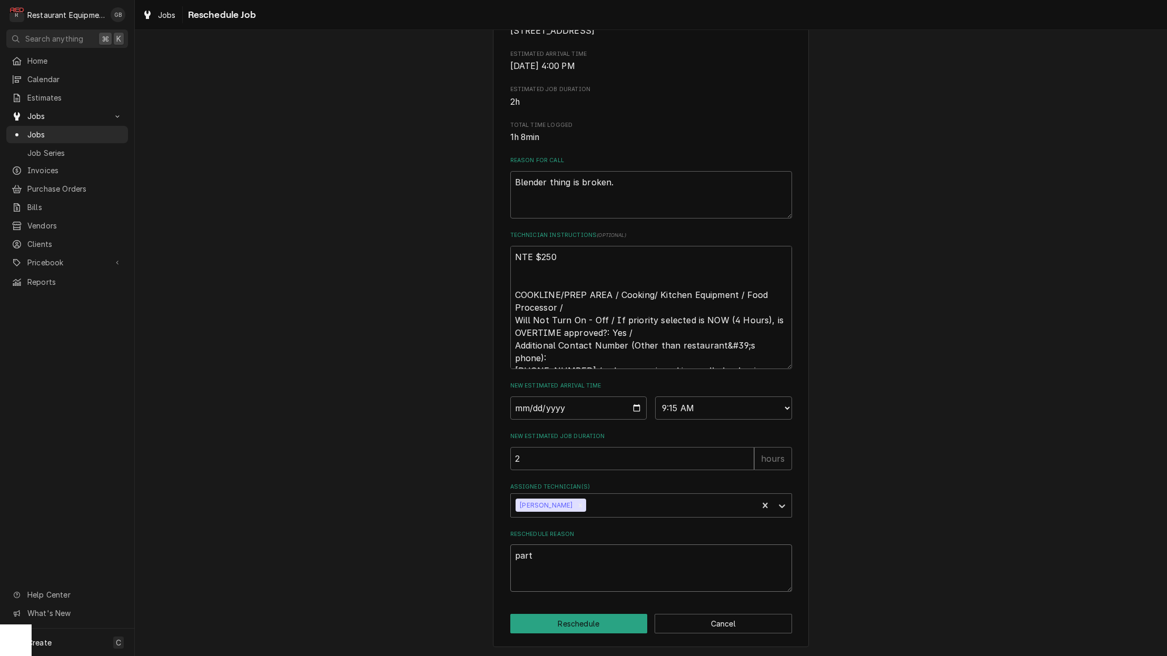
type textarea "parts"
type textarea "x"
type textarea "parts"
type textarea "x"
type textarea "parts c"
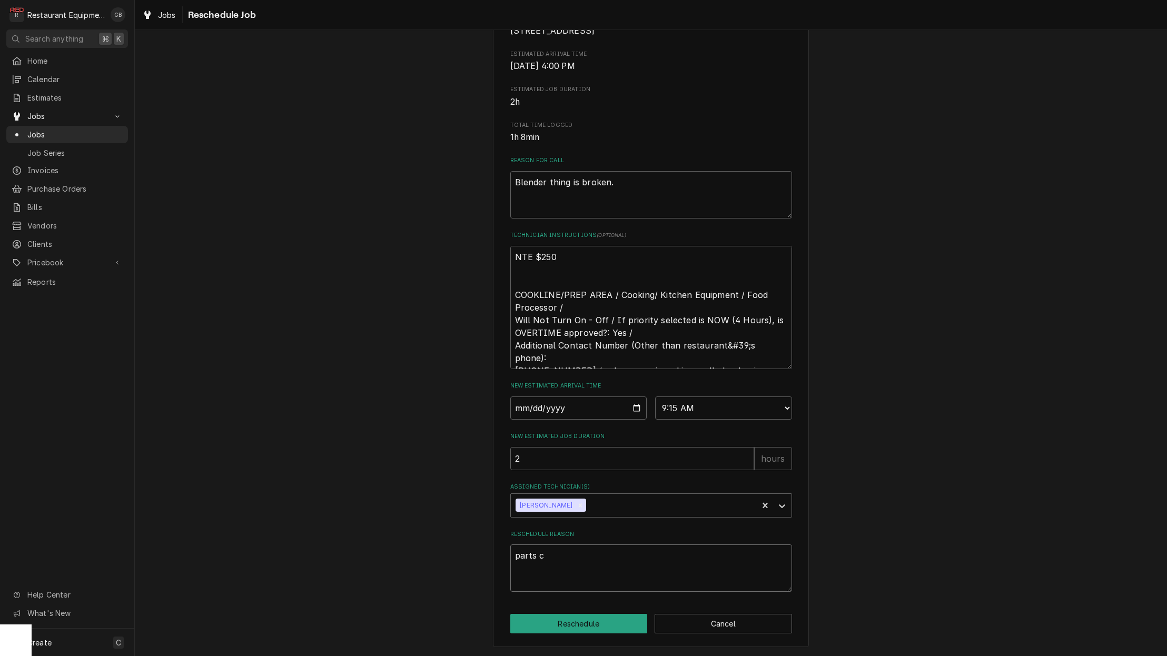
type textarea "x"
type textarea "parts co"
type textarea "x"
type textarea "parts con"
type textarea "x"
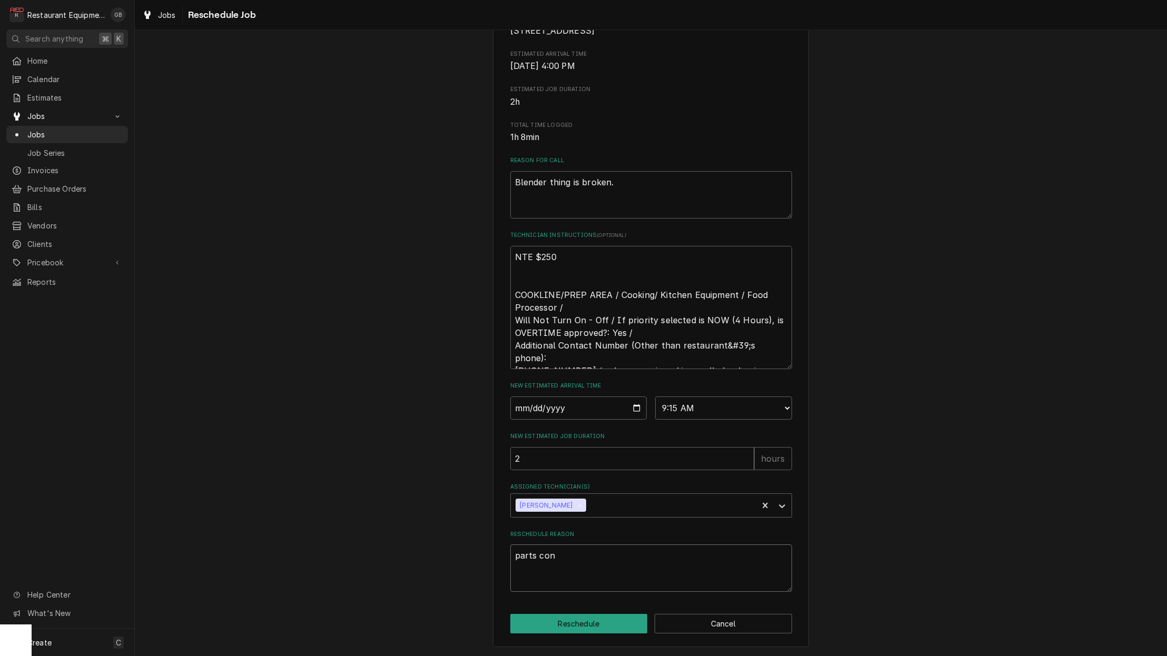
type textarea "parts conf"
type textarea "x"
type textarea "parts confi"
type textarea "x"
type textarea "parts confir"
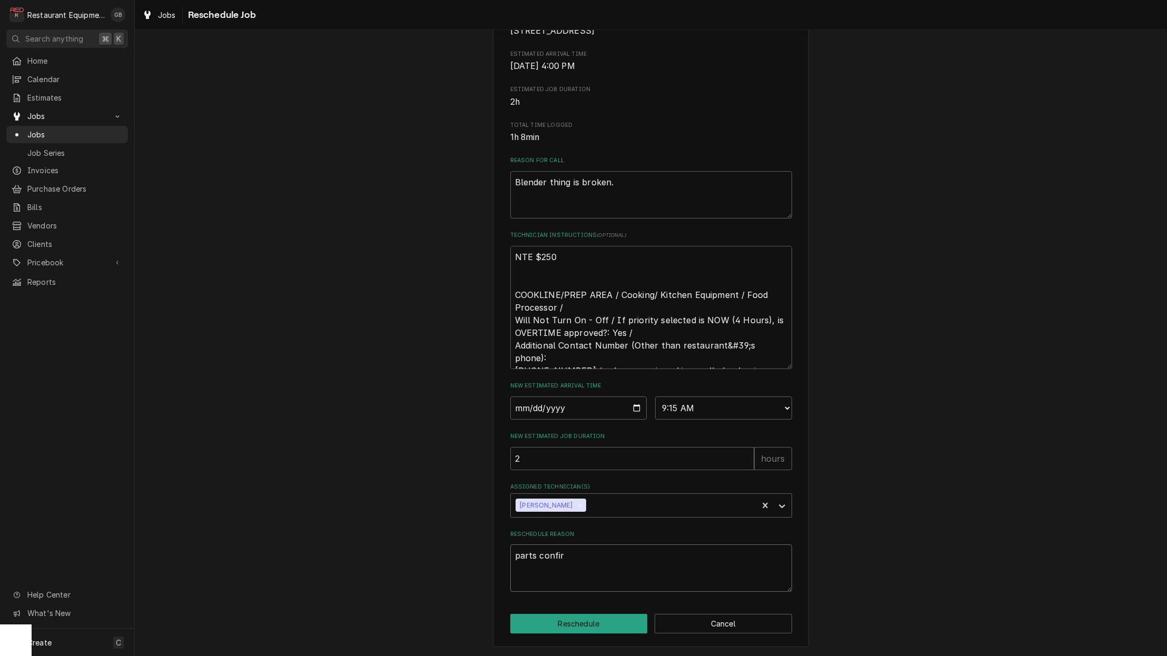
type textarea "x"
type textarea "parts confirm"
type textarea "x"
type textarea "parts confirma"
type textarea "x"
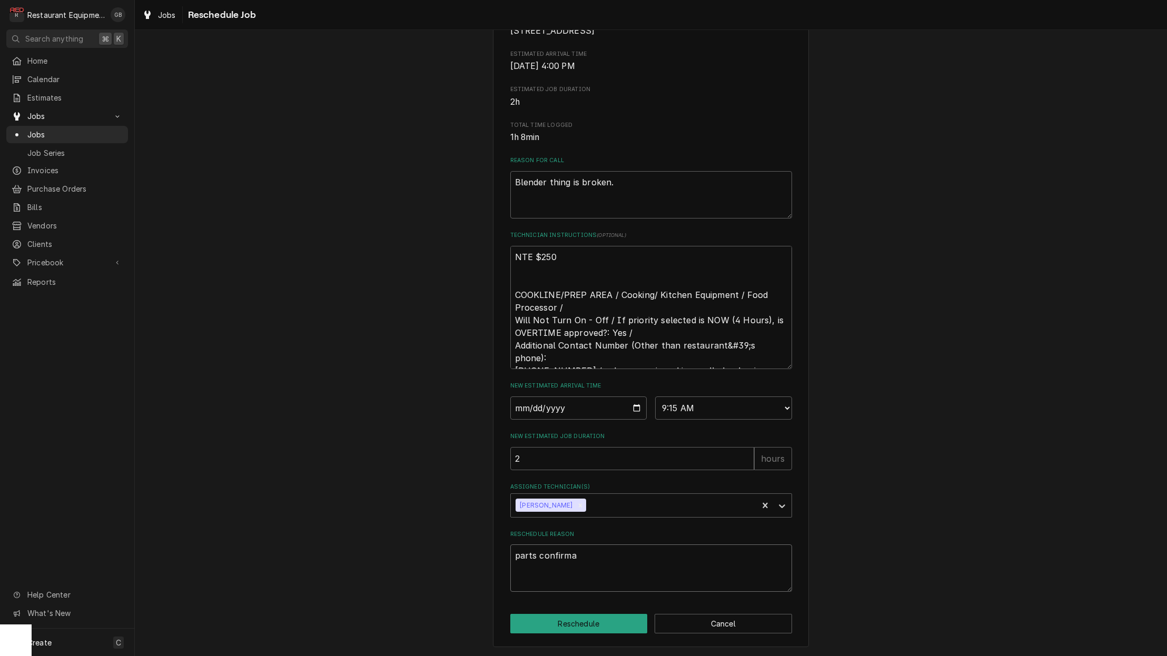
type textarea "parts confirmat"
type textarea "x"
type textarea "parts confirmati"
type textarea "x"
type textarea "parts confirmatio"
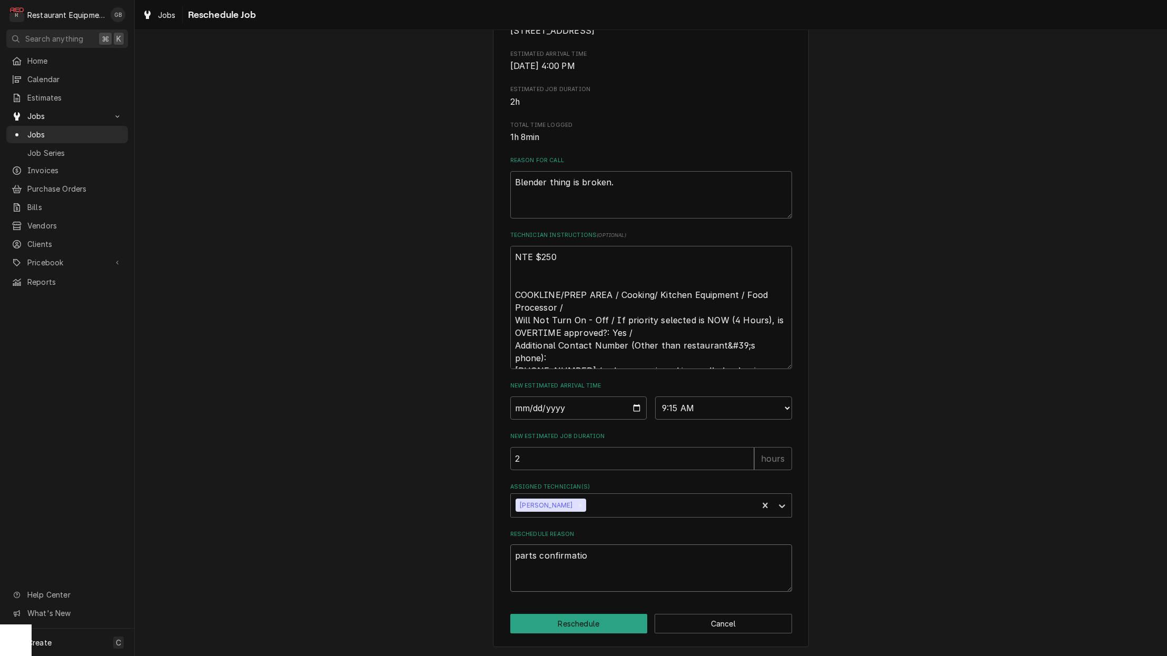
type textarea "x"
type textarea "parts confirmation"
type textarea "x"
type textarea "parts confirmation"
click at [598, 617] on button "Reschedule" at bounding box center [578, 623] width 137 height 19
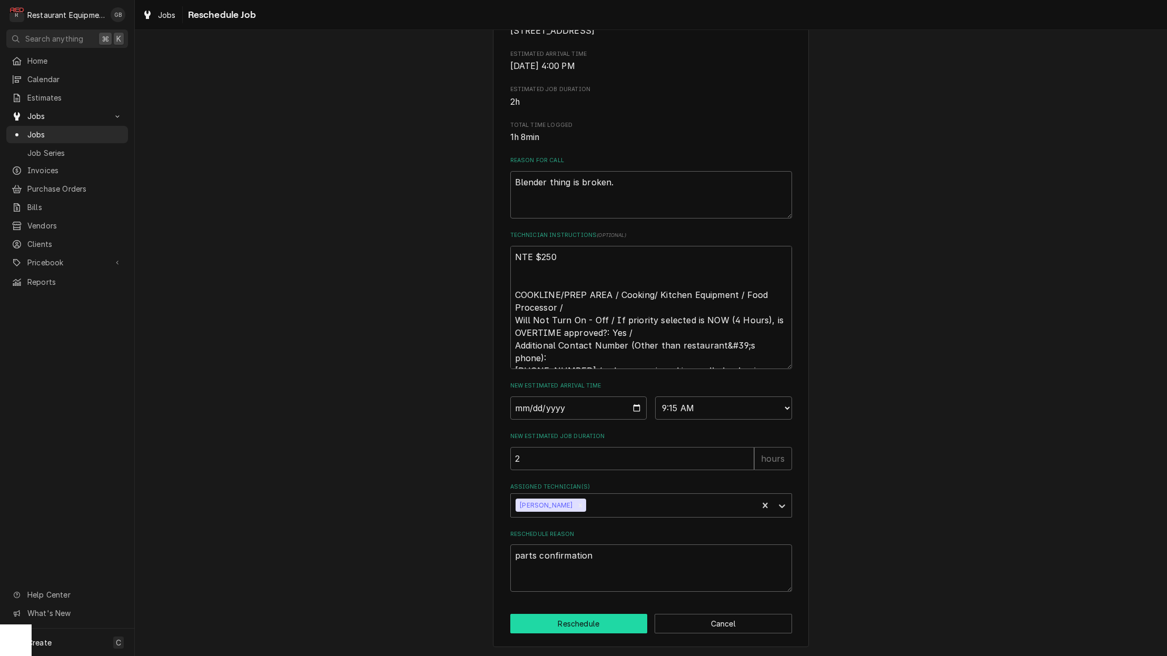
type textarea "x"
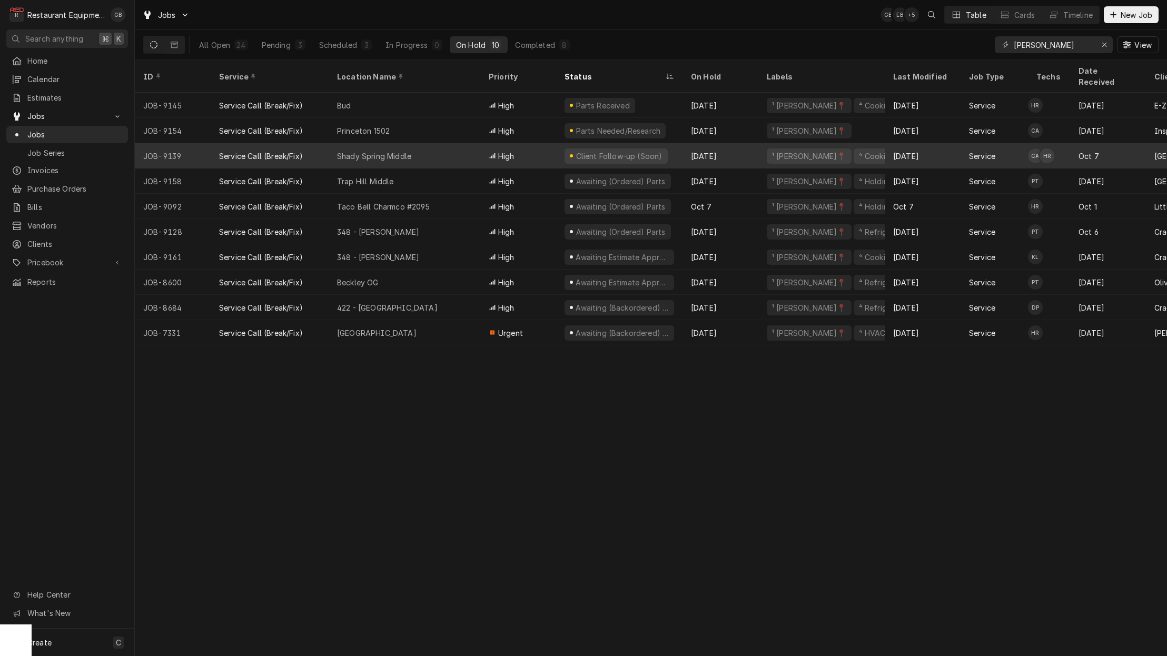
click at [418, 143] on div "Shady Spring Middle" at bounding box center [405, 155] width 152 height 25
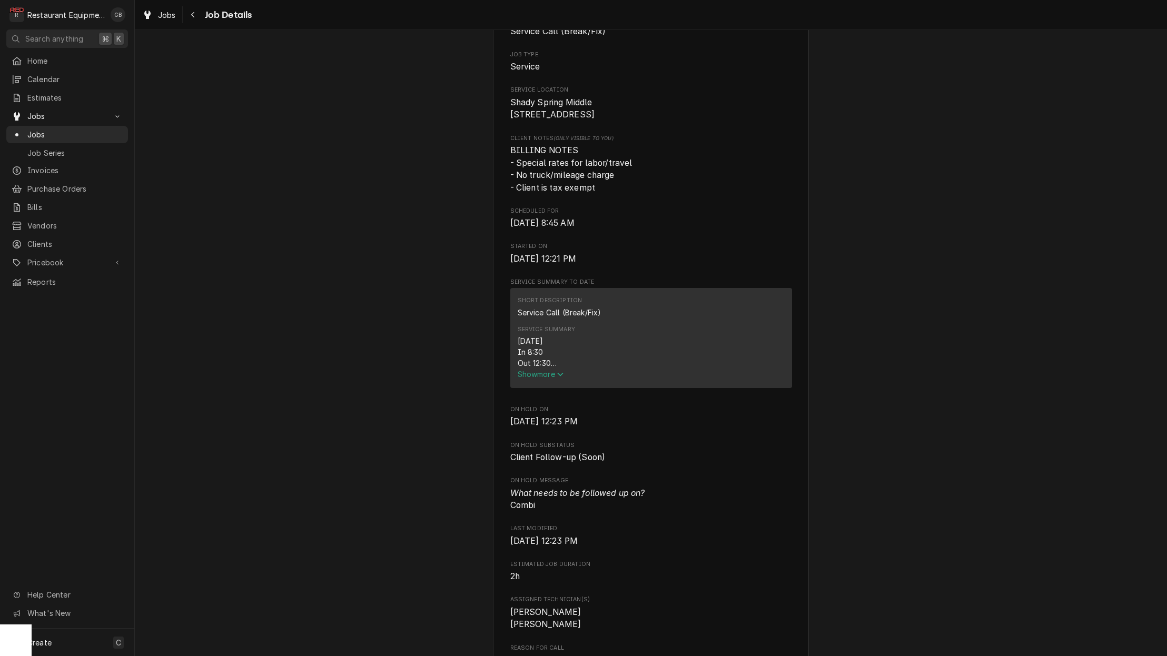
scroll to position [193, 0]
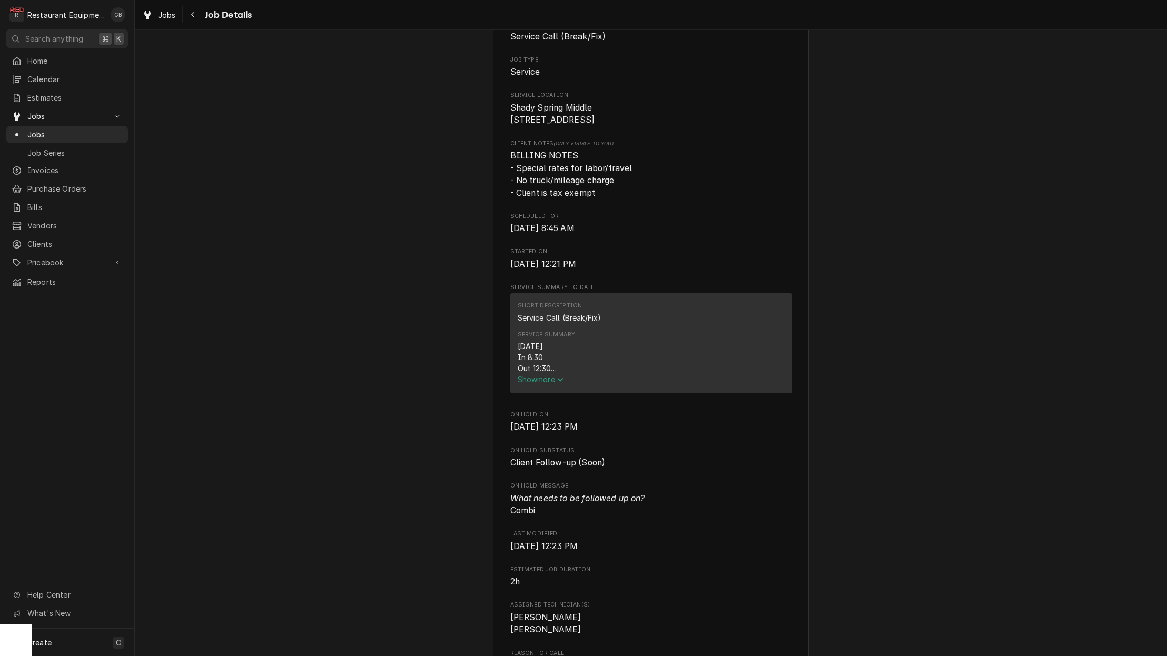
click at [523, 384] on span "Show more" at bounding box center [541, 379] width 46 height 9
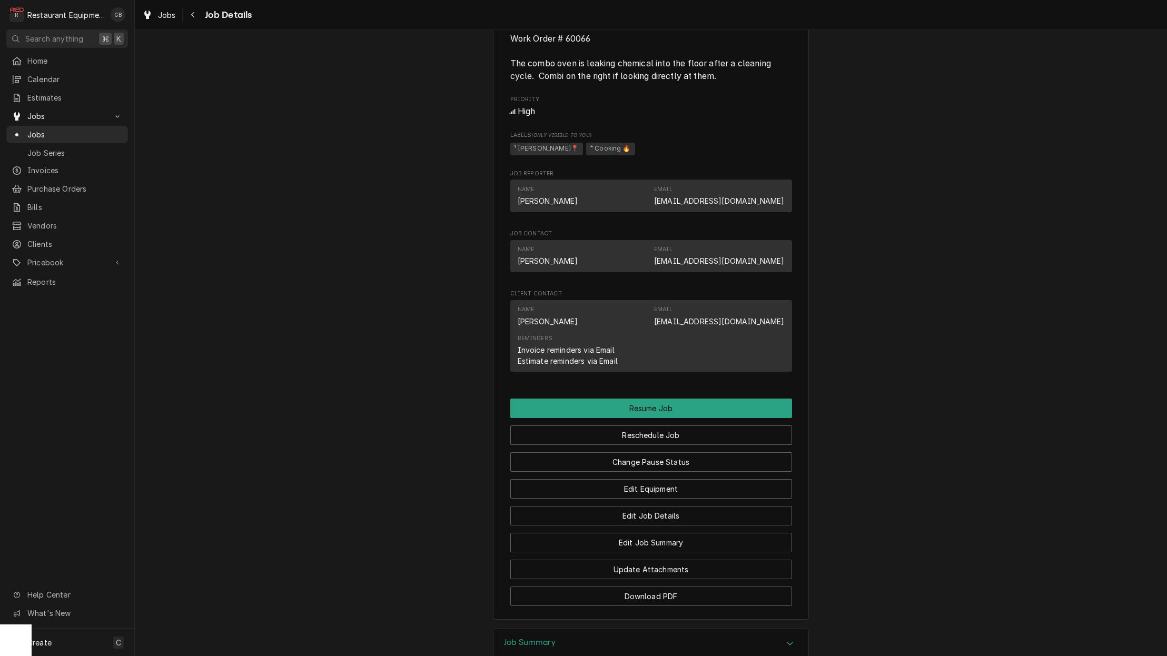
scroll to position [986, 0]
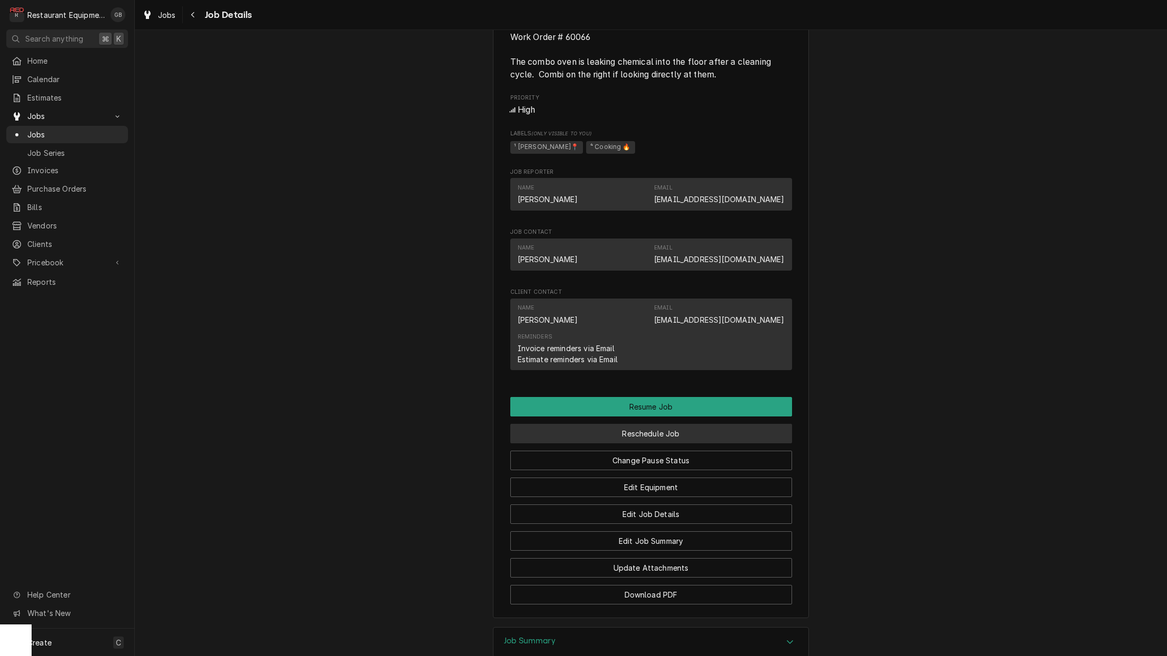
click at [660, 428] on button "Reschedule Job" at bounding box center [651, 433] width 282 height 19
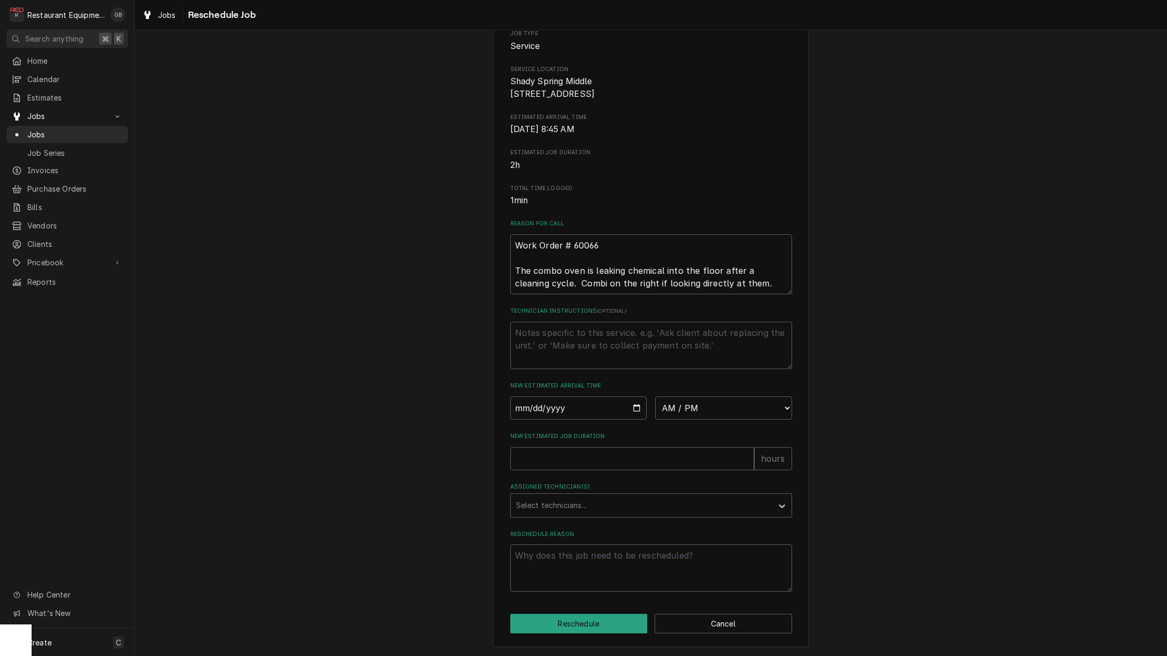
scroll to position [135, 0]
click at [539, 406] on input "Date" at bounding box center [578, 408] width 137 height 23
type input "2025-10-13"
type textarea "x"
select select "08:30:00"
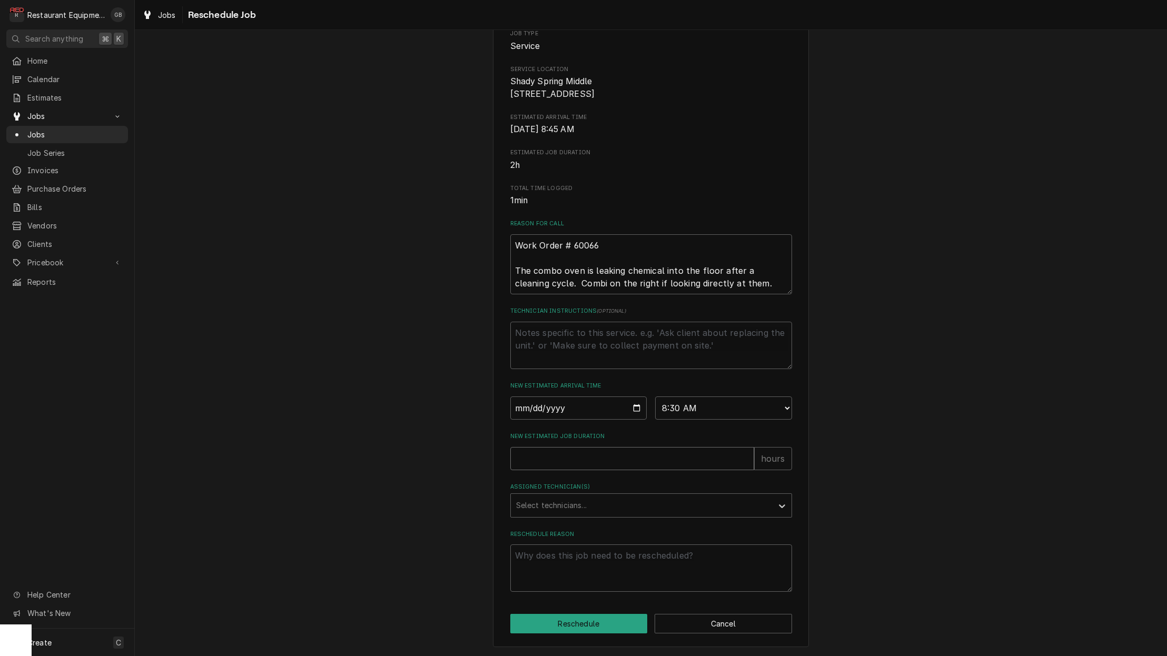
click at [533, 456] on input "New Estimated Job Duration" at bounding box center [632, 458] width 244 height 23
click at [554, 470] on input "New Estimated Job Duration" at bounding box center [632, 458] width 244 height 23
click at [554, 469] on input "New Estimated Job Duration" at bounding box center [632, 458] width 244 height 23
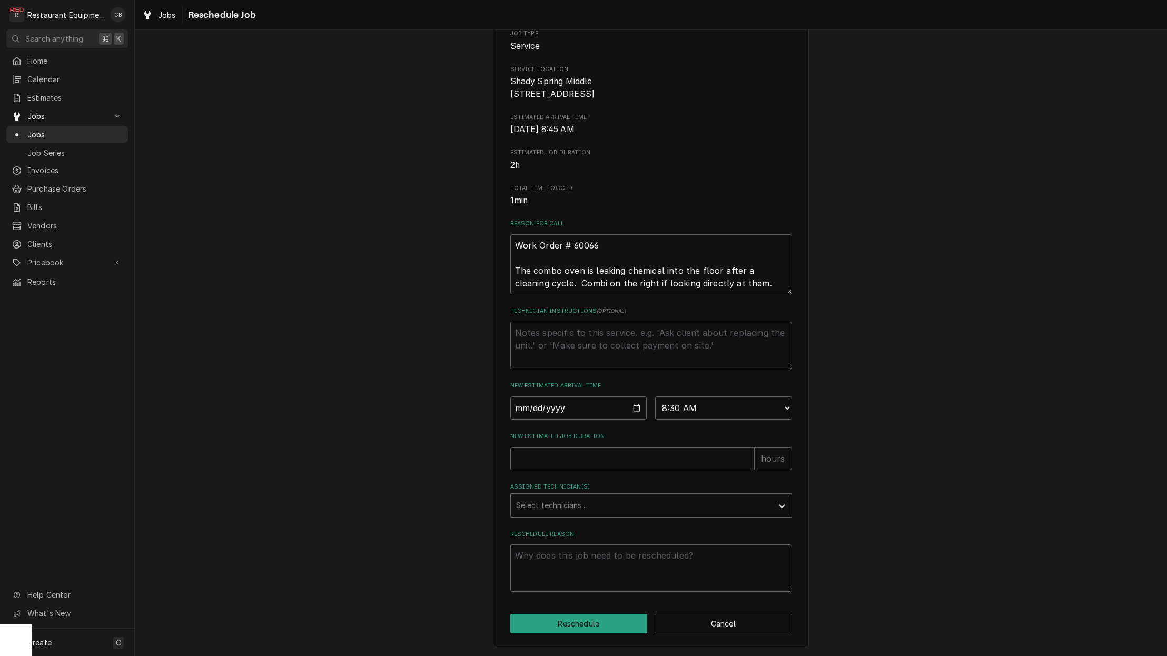
scroll to position [0, 1]
click at [524, 466] on input "New Estimated Job Duration" at bounding box center [632, 458] width 244 height 23
click at [525, 463] on input "New Estimated Job Duration" at bounding box center [632, 458] width 244 height 23
type textarea "x"
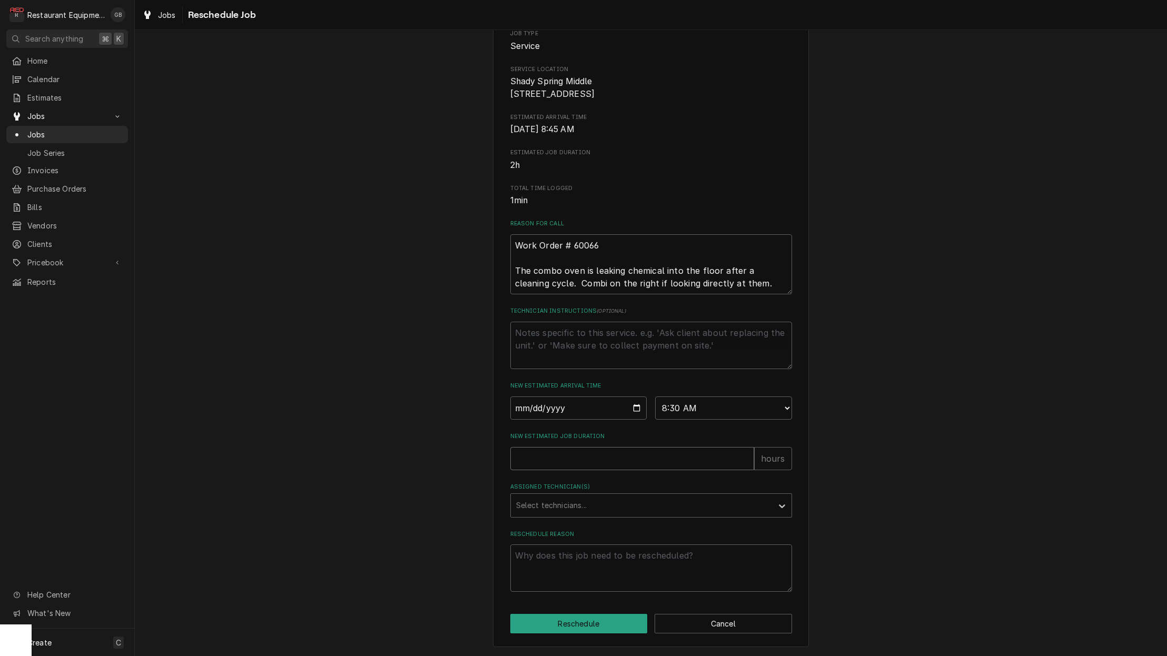
type input "1"
type textarea "x"
type input "11"
type textarea "x"
type input "111"
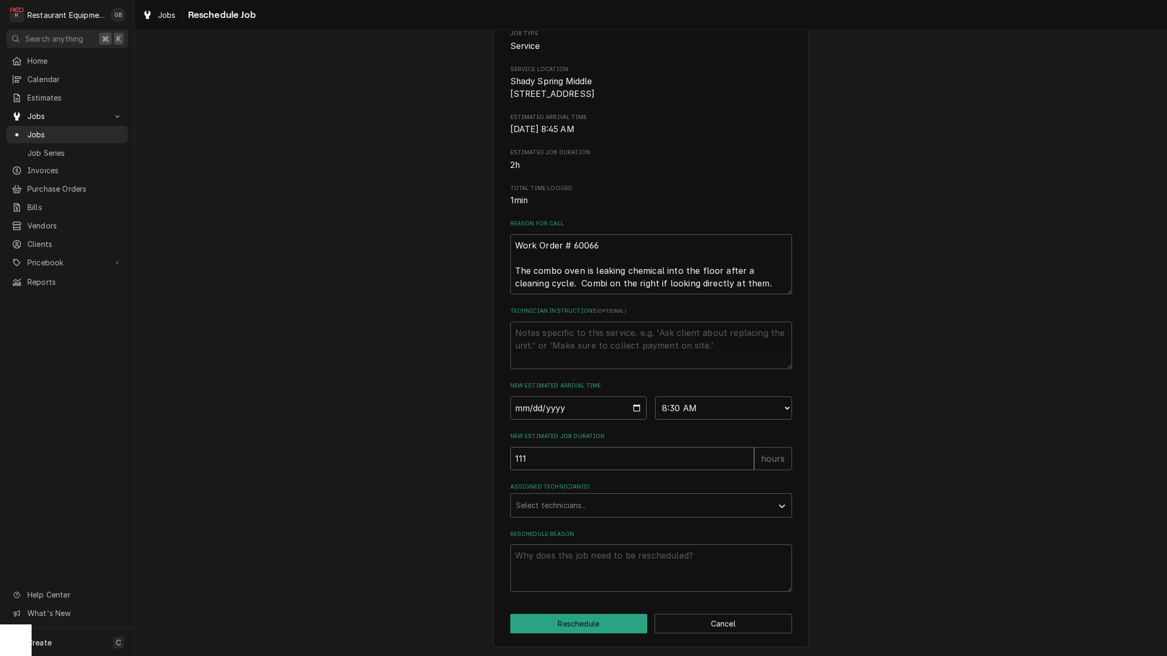
type textarea "x"
type input "1111"
type textarea "x"
type input "11111"
type textarea "x"
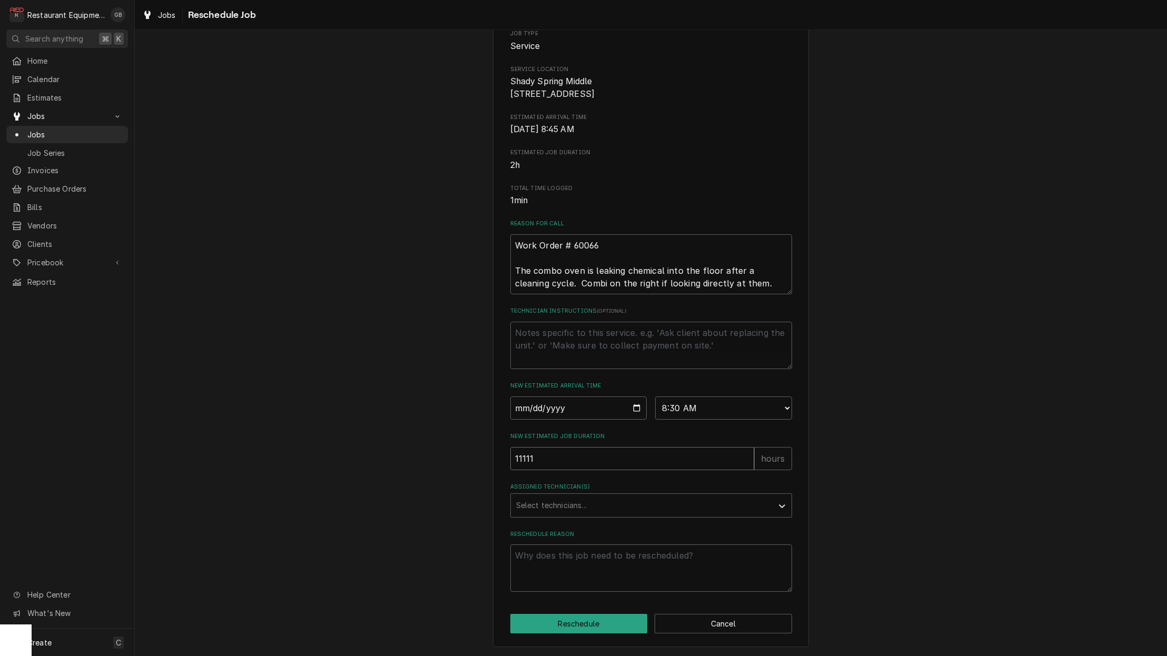
type input "111111"
type textarea "x"
type input "1111111"
type textarea "x"
type input "111111"
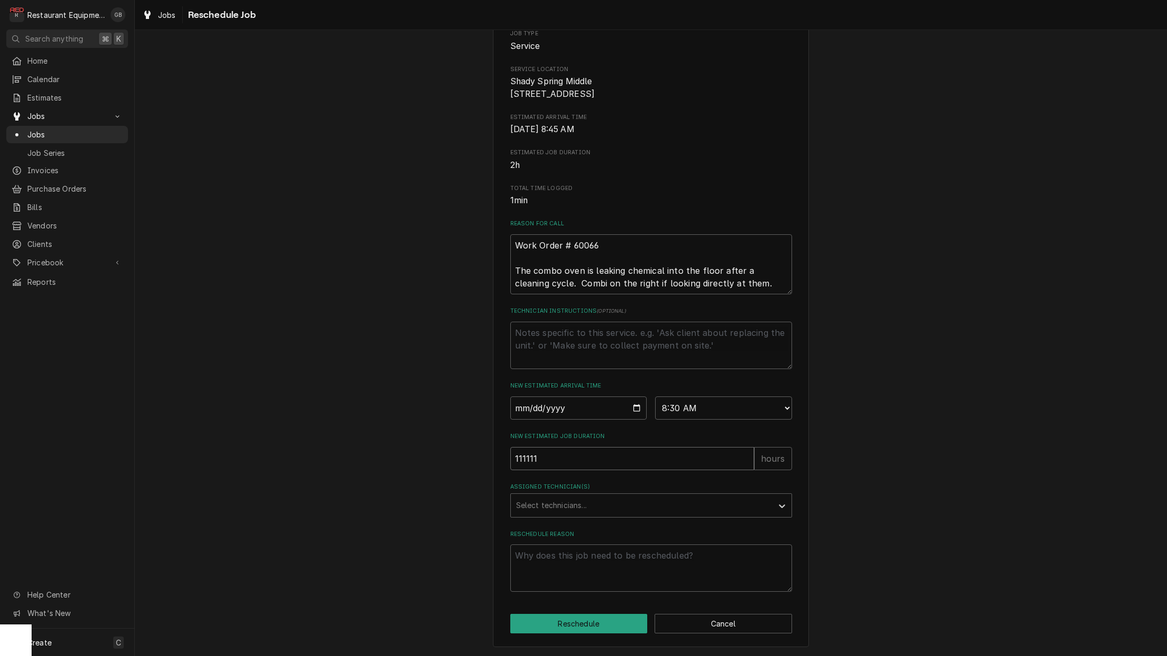
type textarea "x"
type input "11111"
type textarea "x"
type input "1111"
type textarea "x"
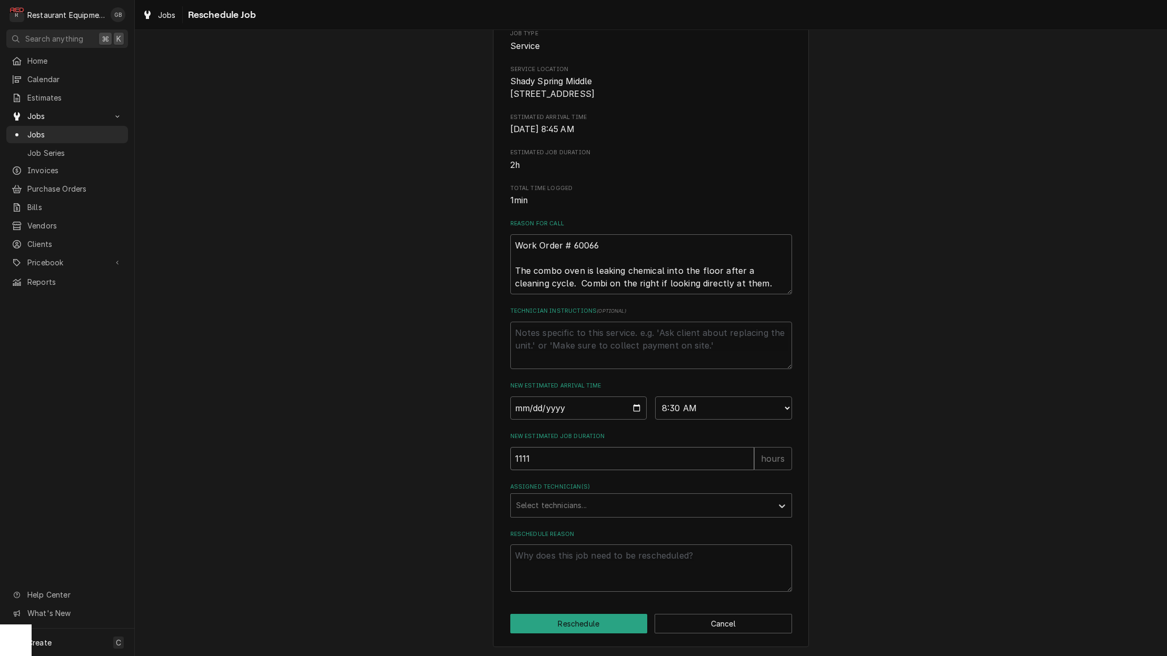
type input "111"
type textarea "x"
type input "11"
type textarea "x"
type input "1"
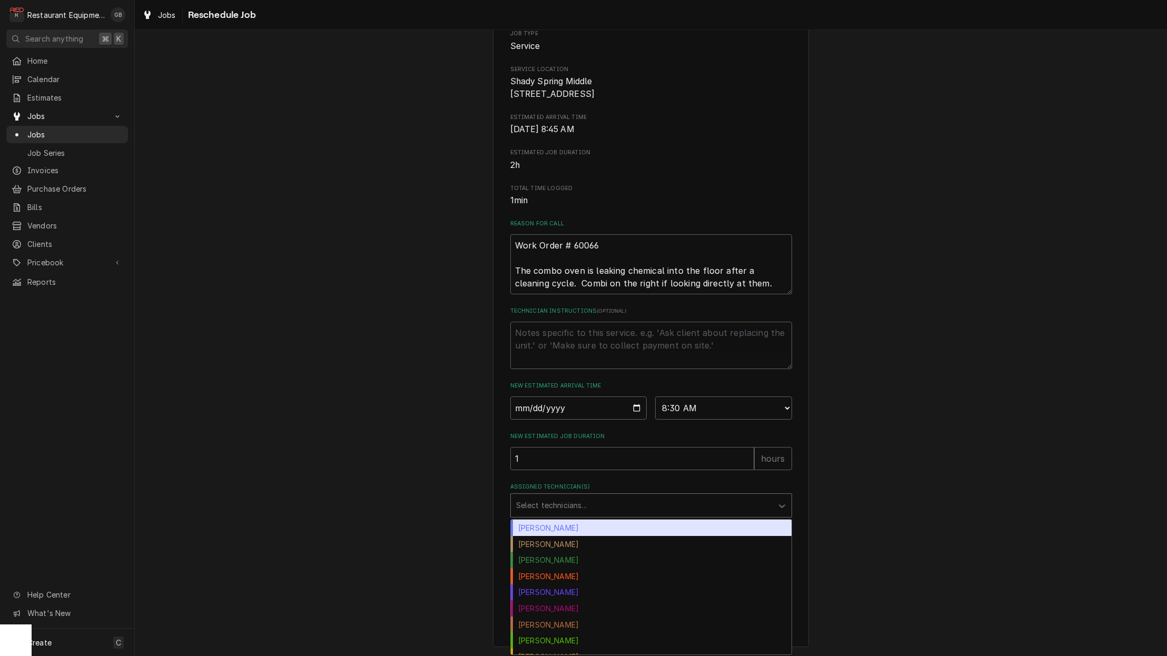
click at [556, 504] on div "Select technicians..." at bounding box center [641, 505] width 251 height 11
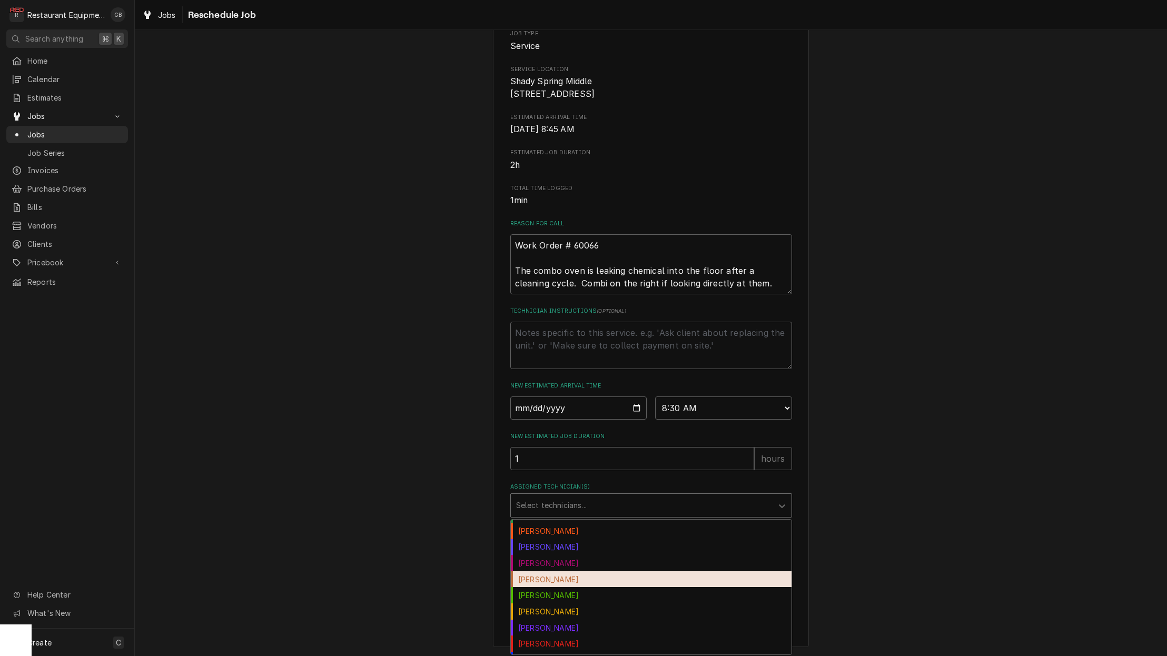
scroll to position [44, 0]
click at [574, 581] on div "Hunter Ralston" at bounding box center [651, 581] width 281 height 16
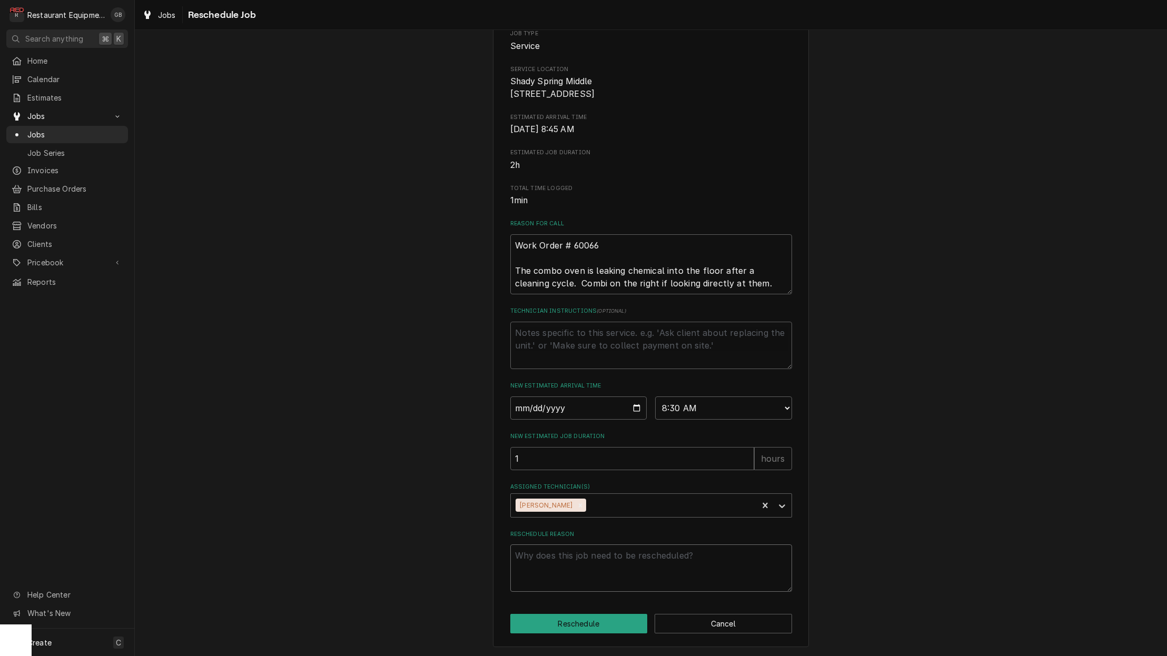
drag, startPoint x: 567, startPoint y: 582, endPoint x: 555, endPoint y: 585, distance: 12.0
click at [555, 585] on textarea "Reschedule Reason" at bounding box center [651, 568] width 282 height 47
type textarea "x"
type textarea "f"
type textarea "x"
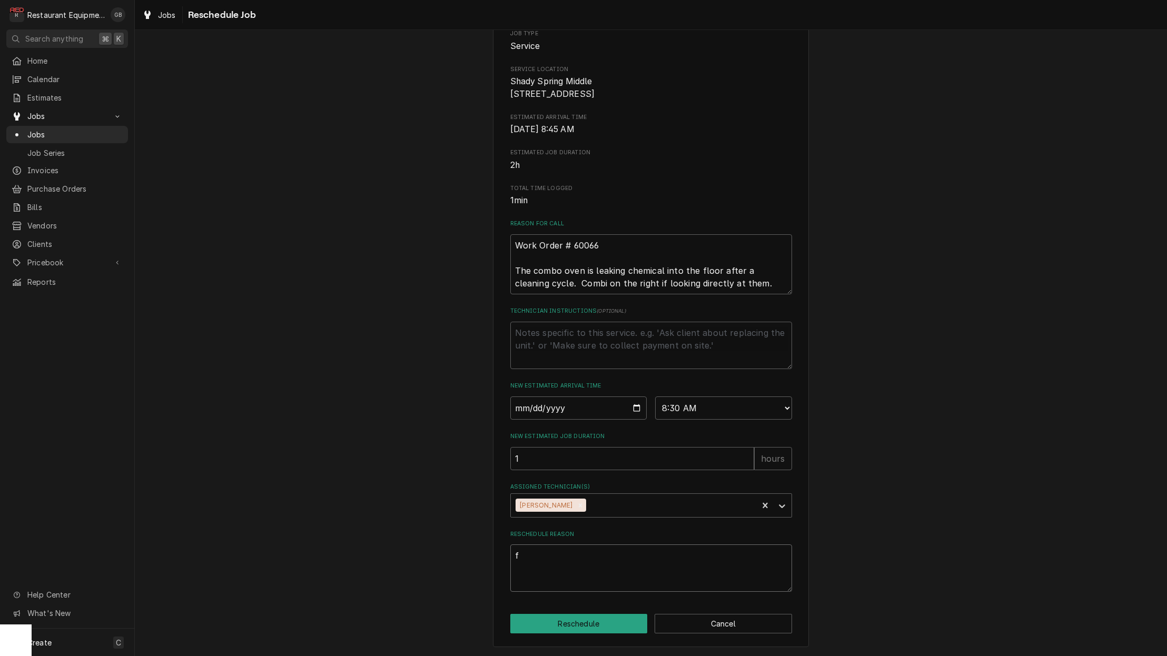
type textarea "fo"
type textarea "x"
type textarea "fol"
type textarea "x"
type textarea "foll"
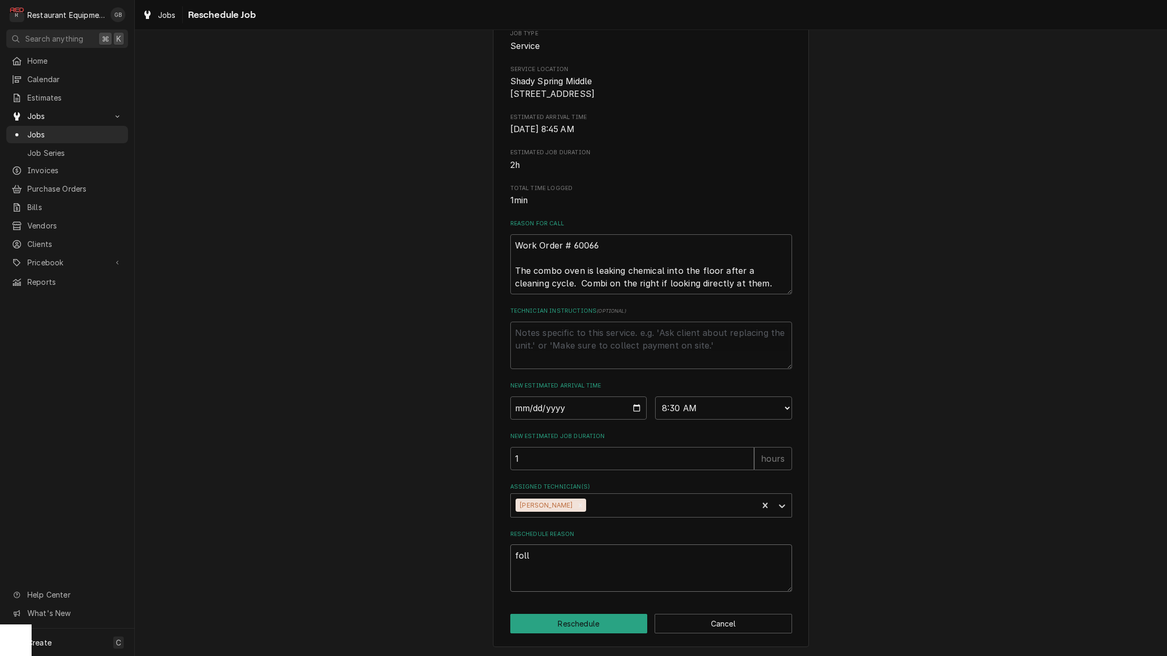
type textarea "x"
type textarea "follo"
type textarea "x"
type textarea "follow"
type textarea "x"
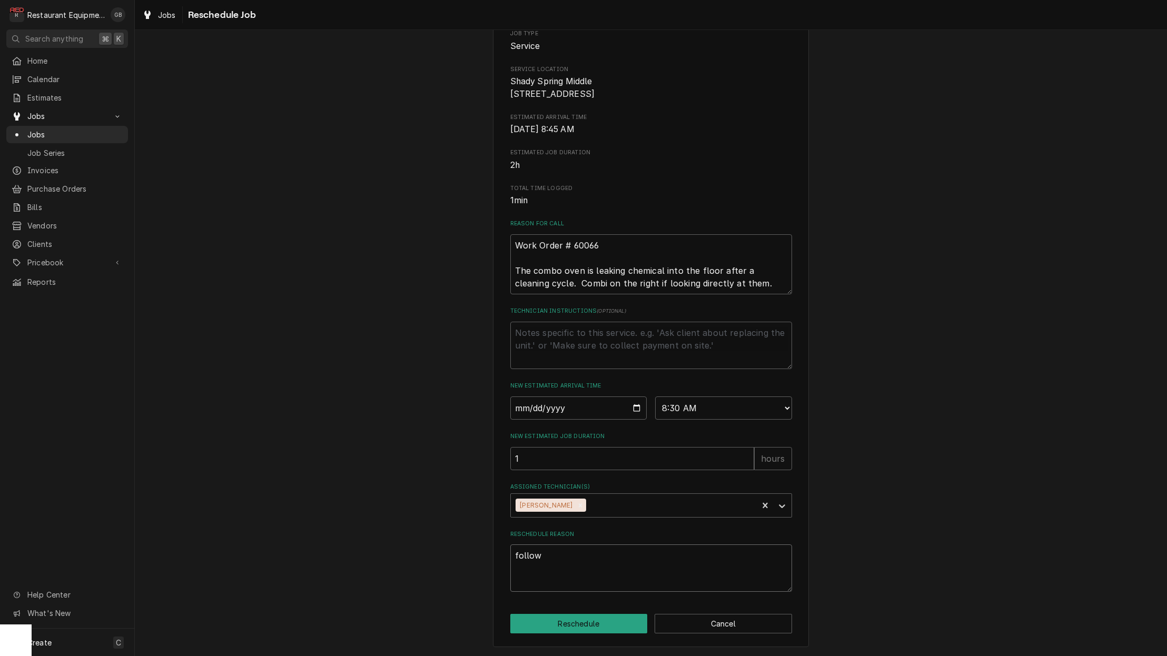
type textarea "follow"
type textarea "x"
type textarea "follow u"
type textarea "x"
type textarea "follow up"
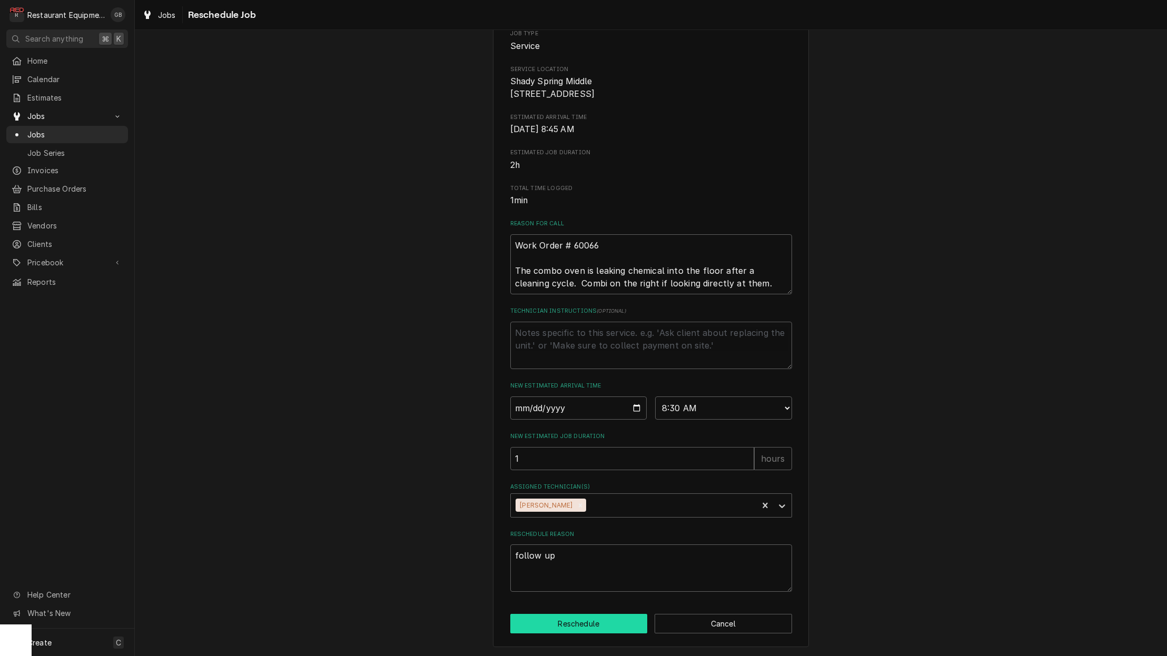
click at [567, 622] on button "Reschedule" at bounding box center [578, 623] width 137 height 19
type textarea "x"
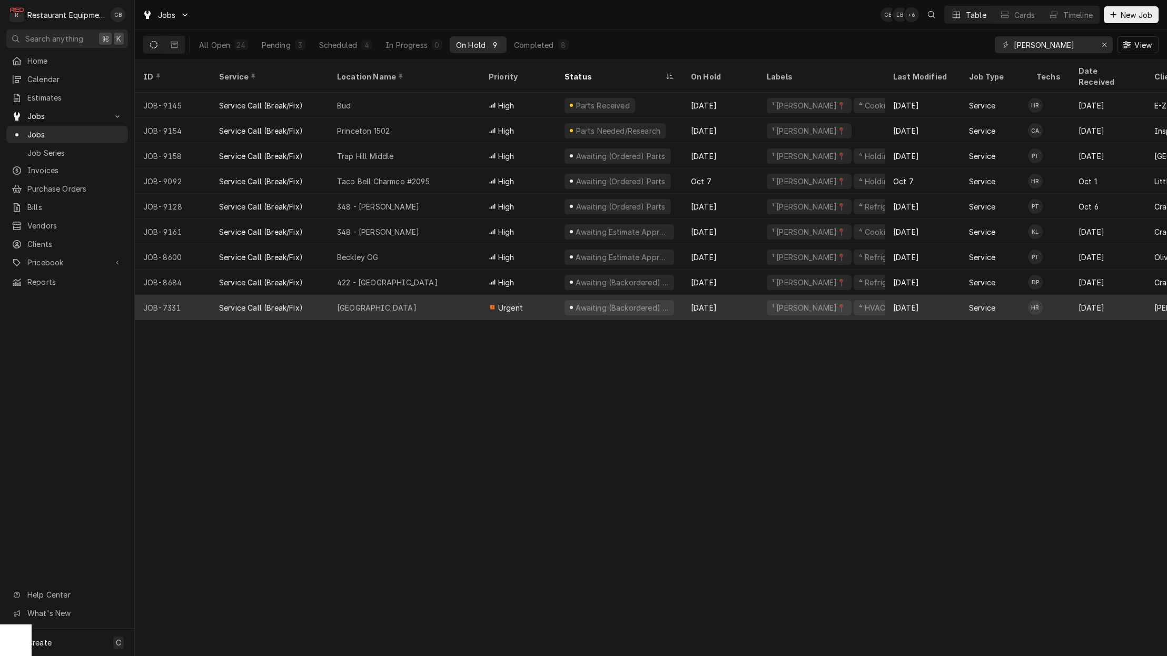
click at [395, 295] on div "[GEOGRAPHIC_DATA]" at bounding box center [405, 307] width 152 height 25
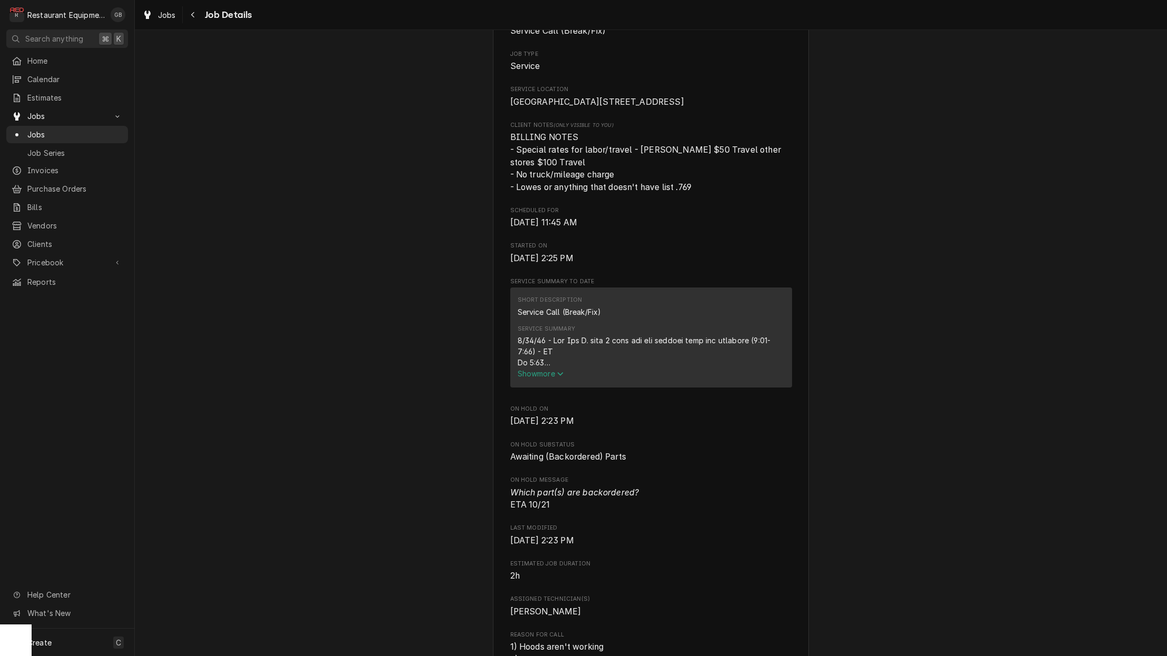
scroll to position [199, 0]
click at [525, 378] on span "Show more" at bounding box center [541, 373] width 46 height 9
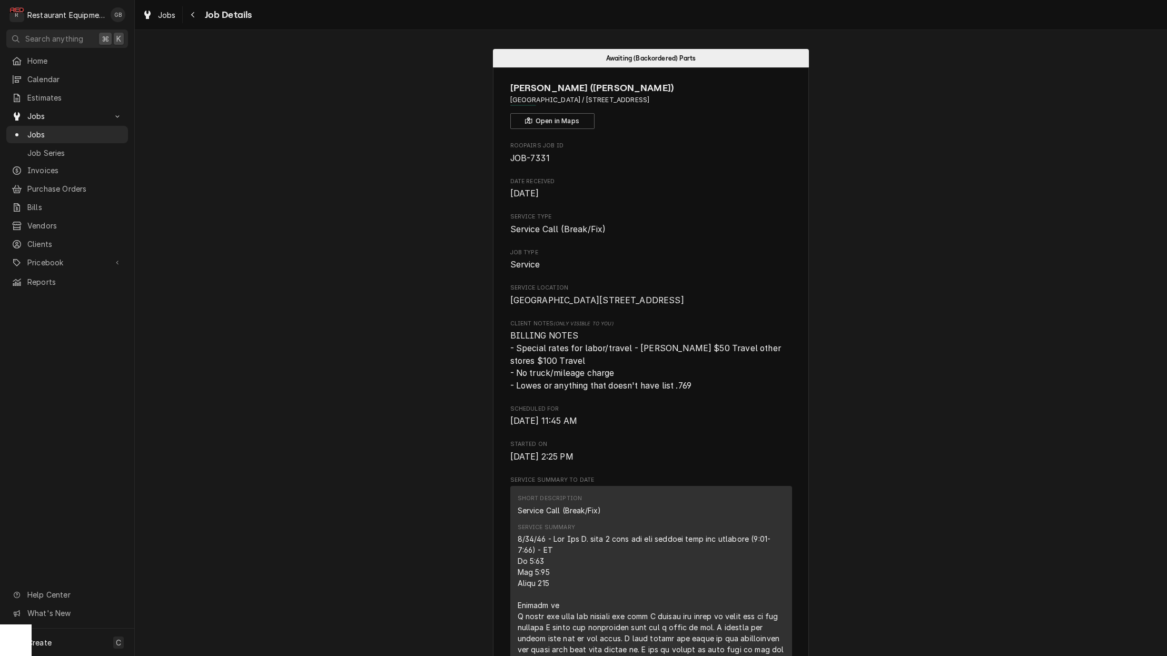
scroll to position [0, 0]
click at [196, 19] on div "Navigate back" at bounding box center [193, 14] width 11 height 11
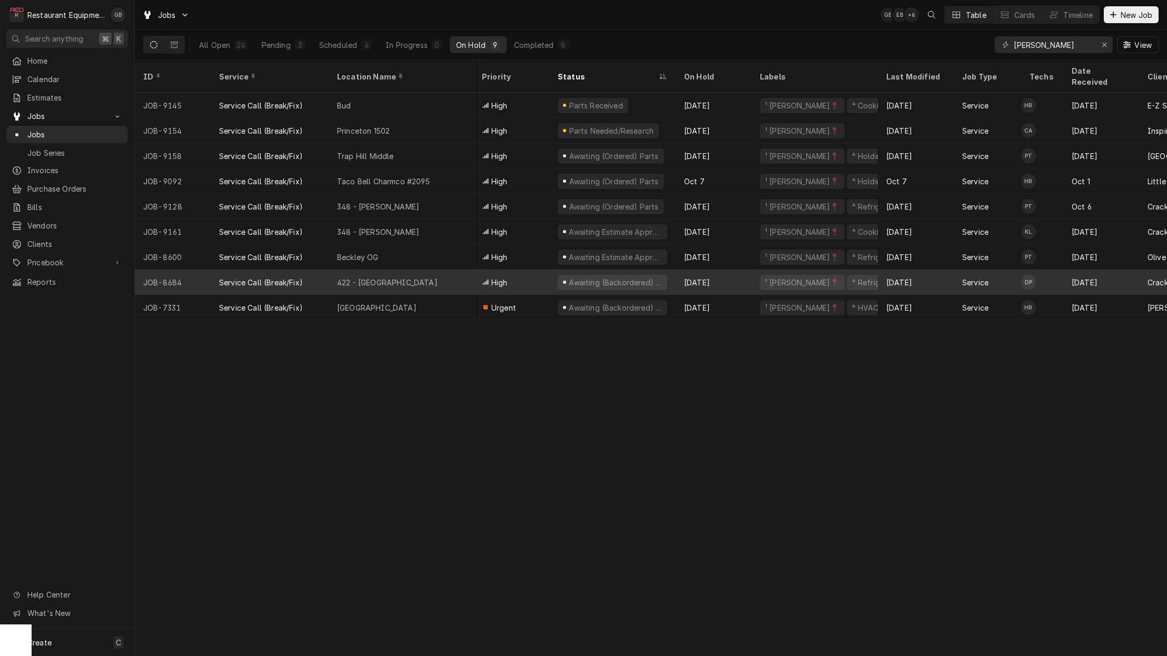
scroll to position [0, 11]
click at [400, 270] on div "422 - [GEOGRAPHIC_DATA]" at bounding box center [405, 282] width 152 height 25
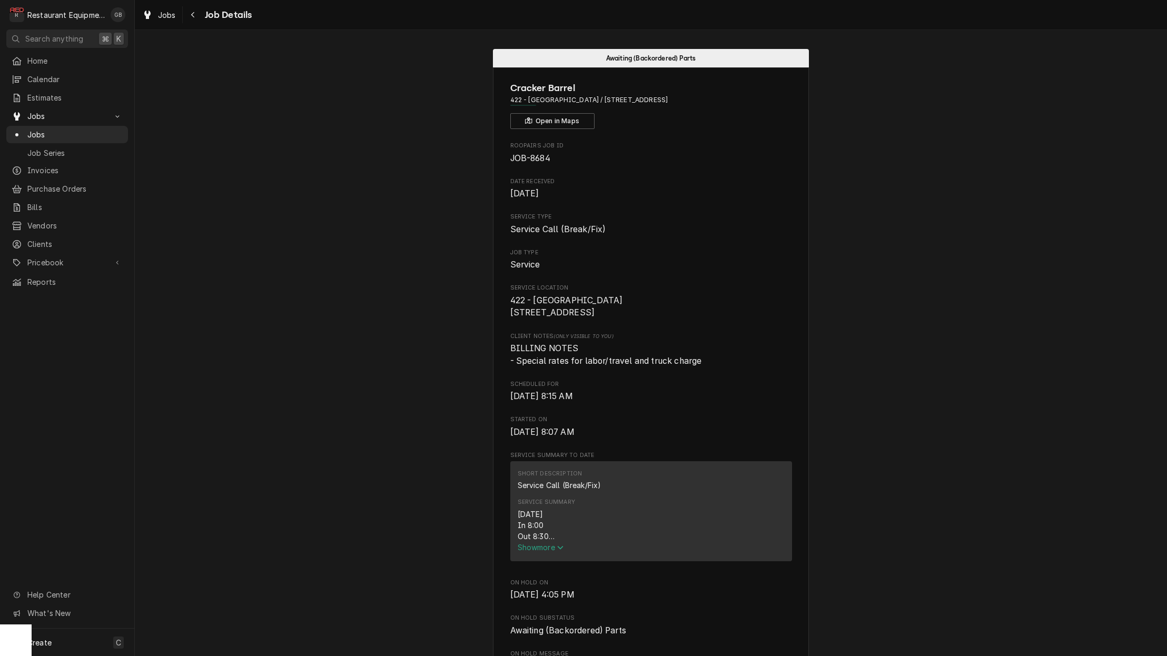
scroll to position [2, 0]
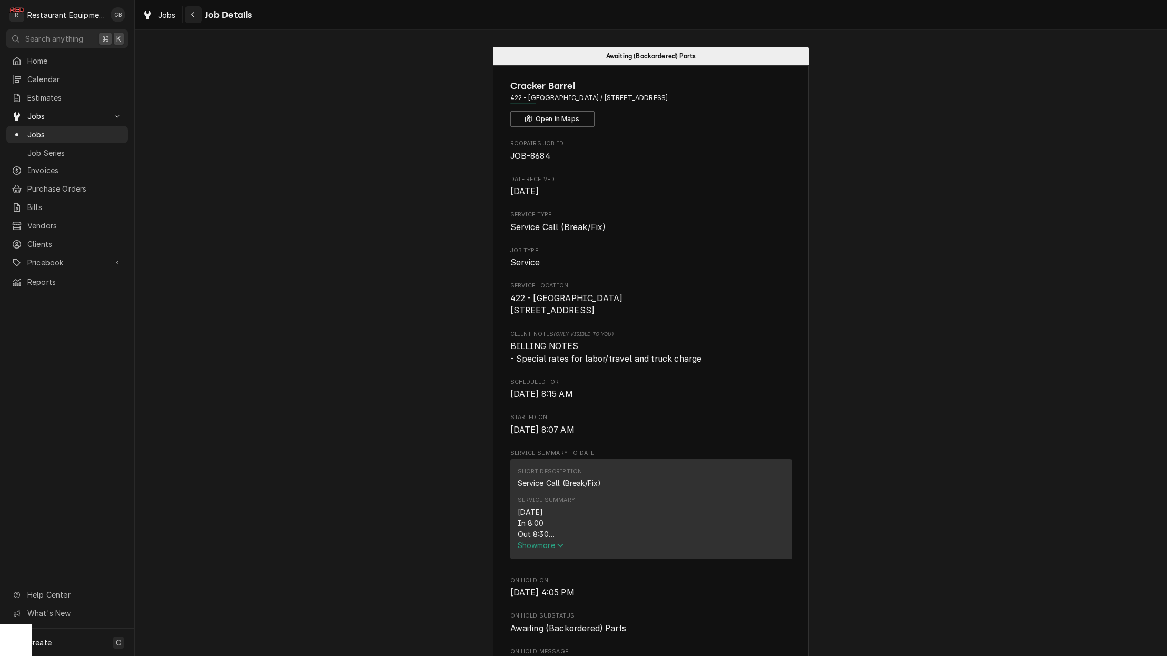
click at [194, 15] on icon "Navigate back" at bounding box center [193, 14] width 5 height 7
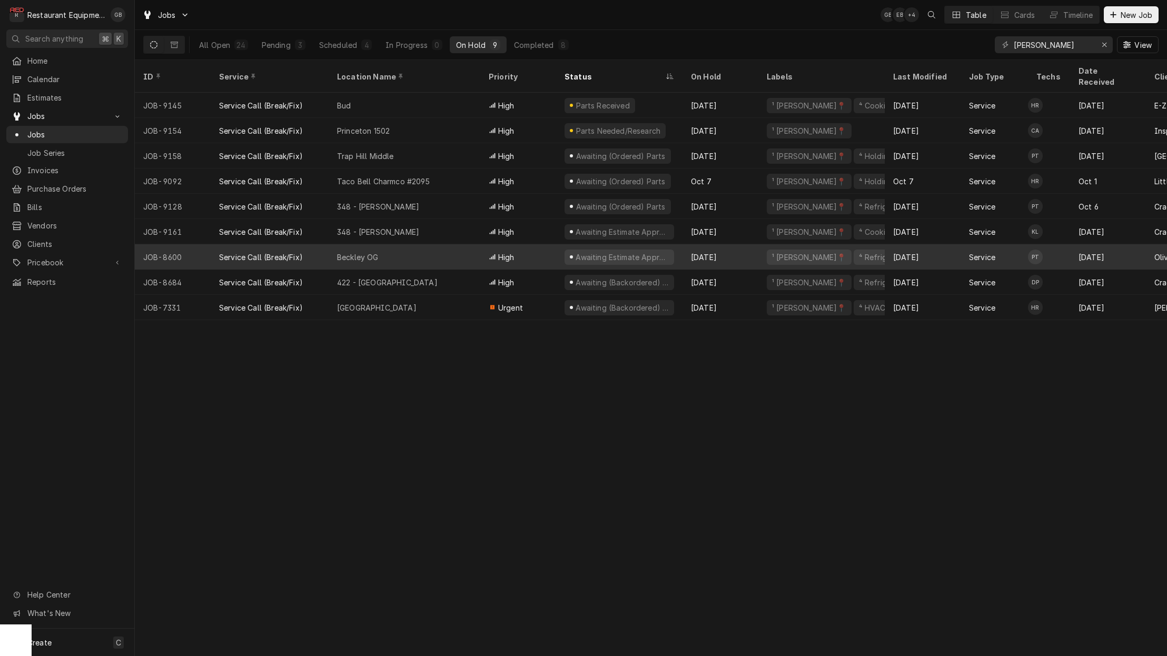
click at [321, 245] on div "Service Call (Break/Fix)" at bounding box center [270, 256] width 118 height 25
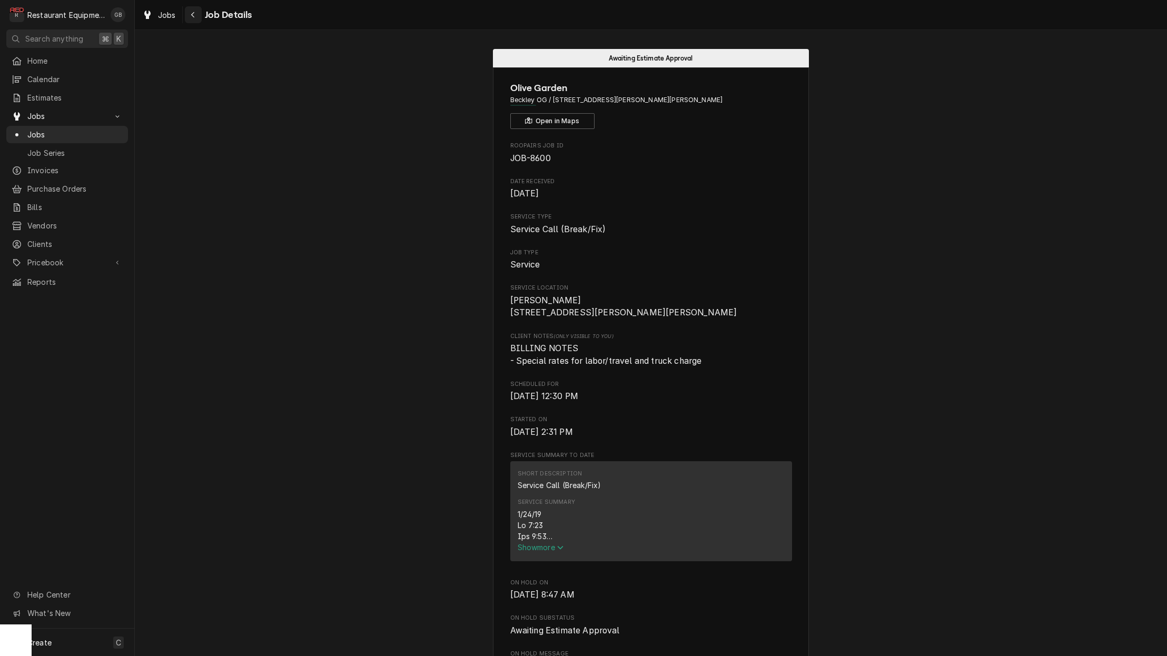
click at [191, 18] on div "Navigate back" at bounding box center [193, 14] width 11 height 11
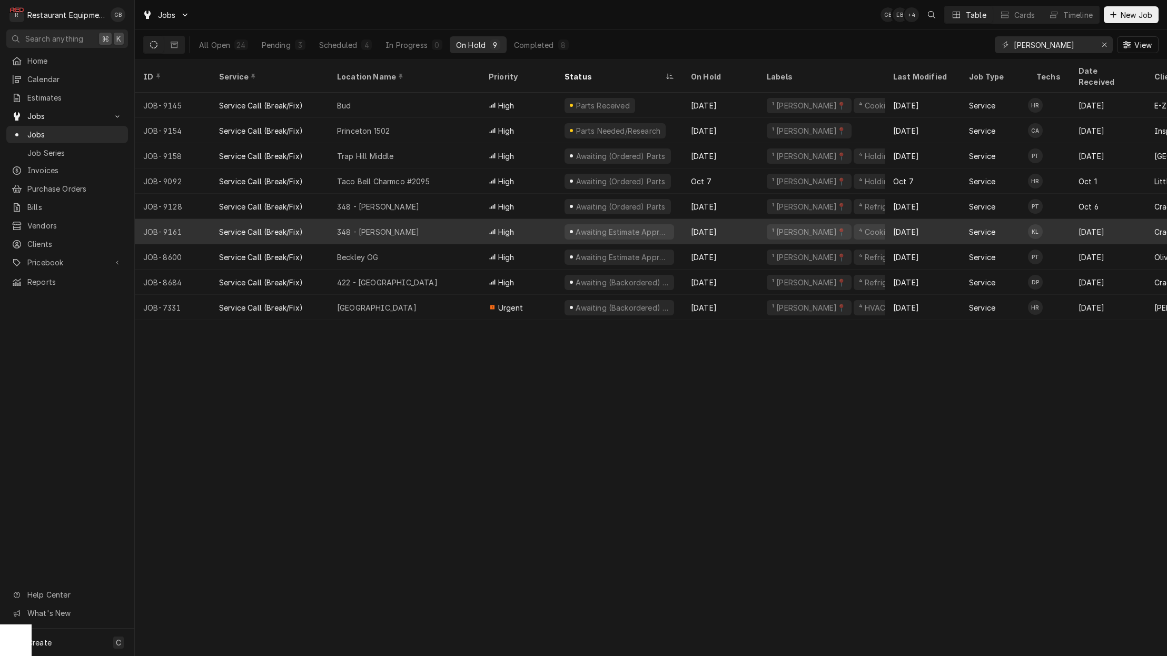
click at [376, 227] on div "348 - [PERSON_NAME]" at bounding box center [378, 232] width 82 height 11
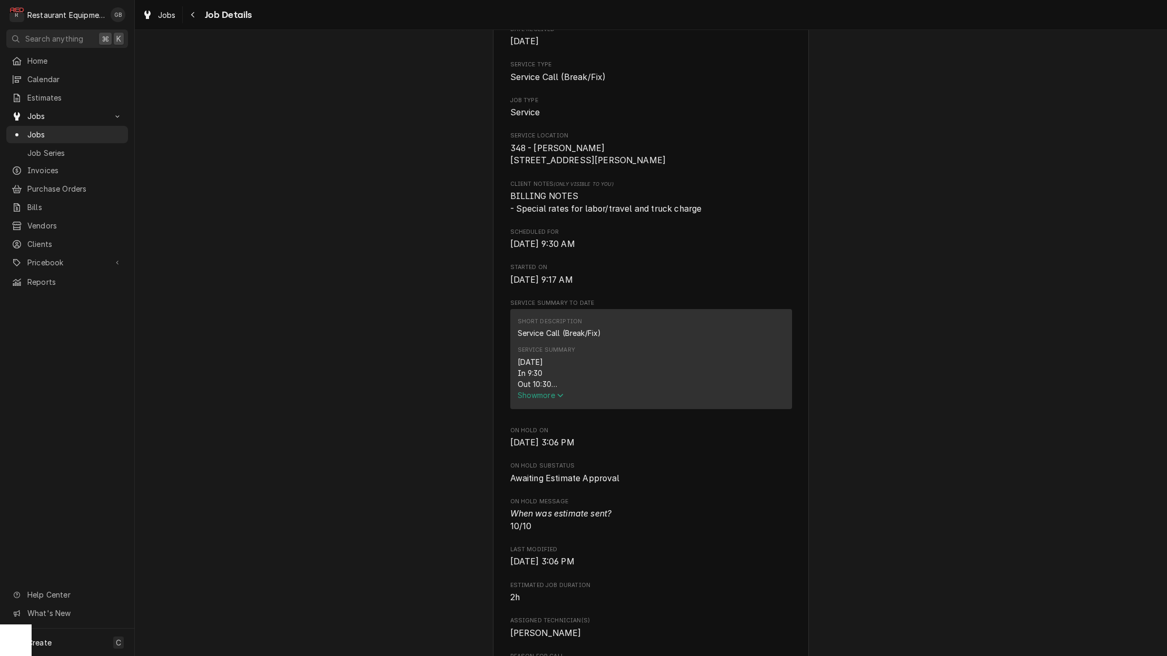
scroll to position [151, 0]
